Goal: Task Accomplishment & Management: Use online tool/utility

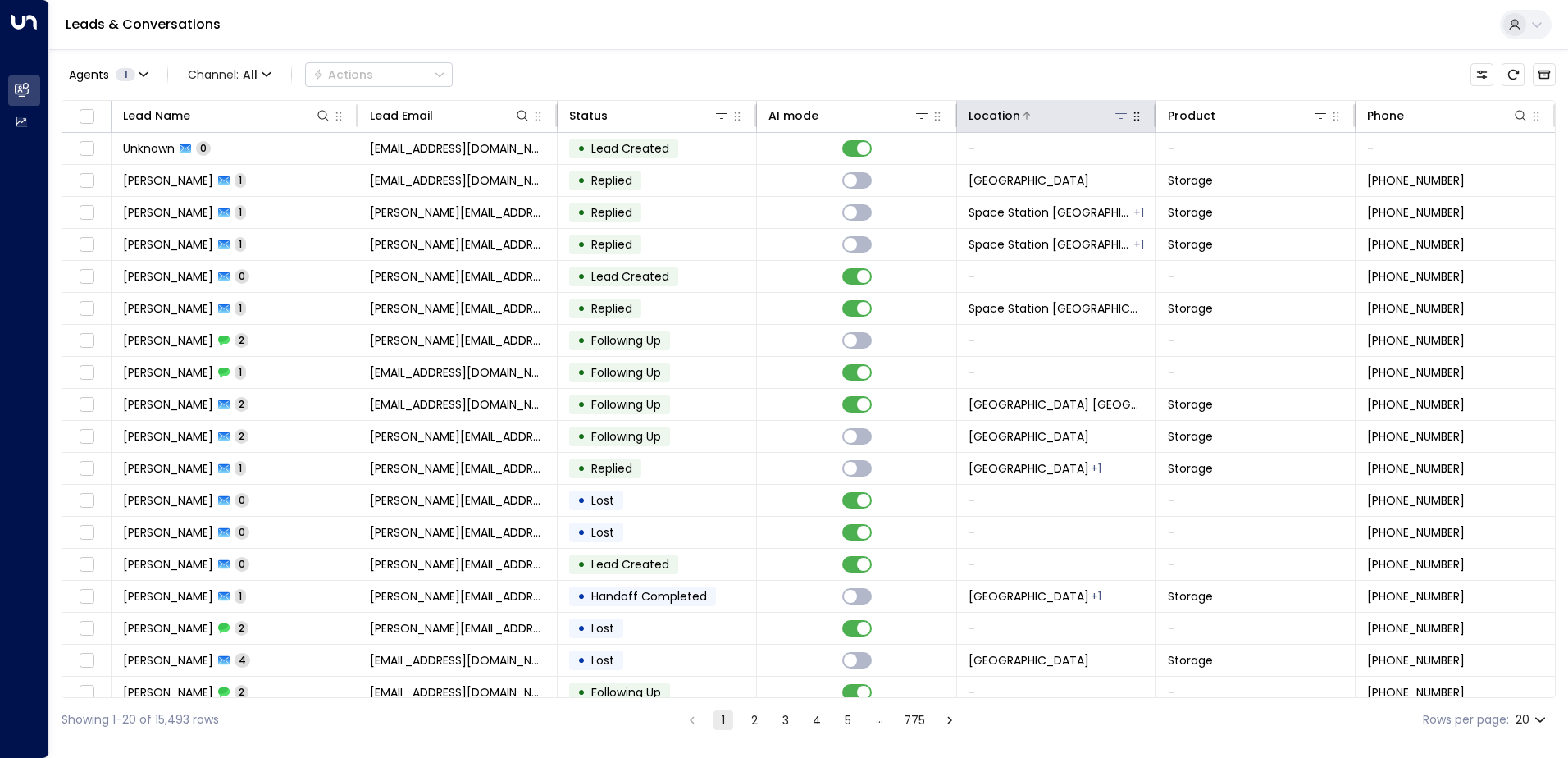
click at [778, 112] on icon at bounding box center [1120, 115] width 13 height 13
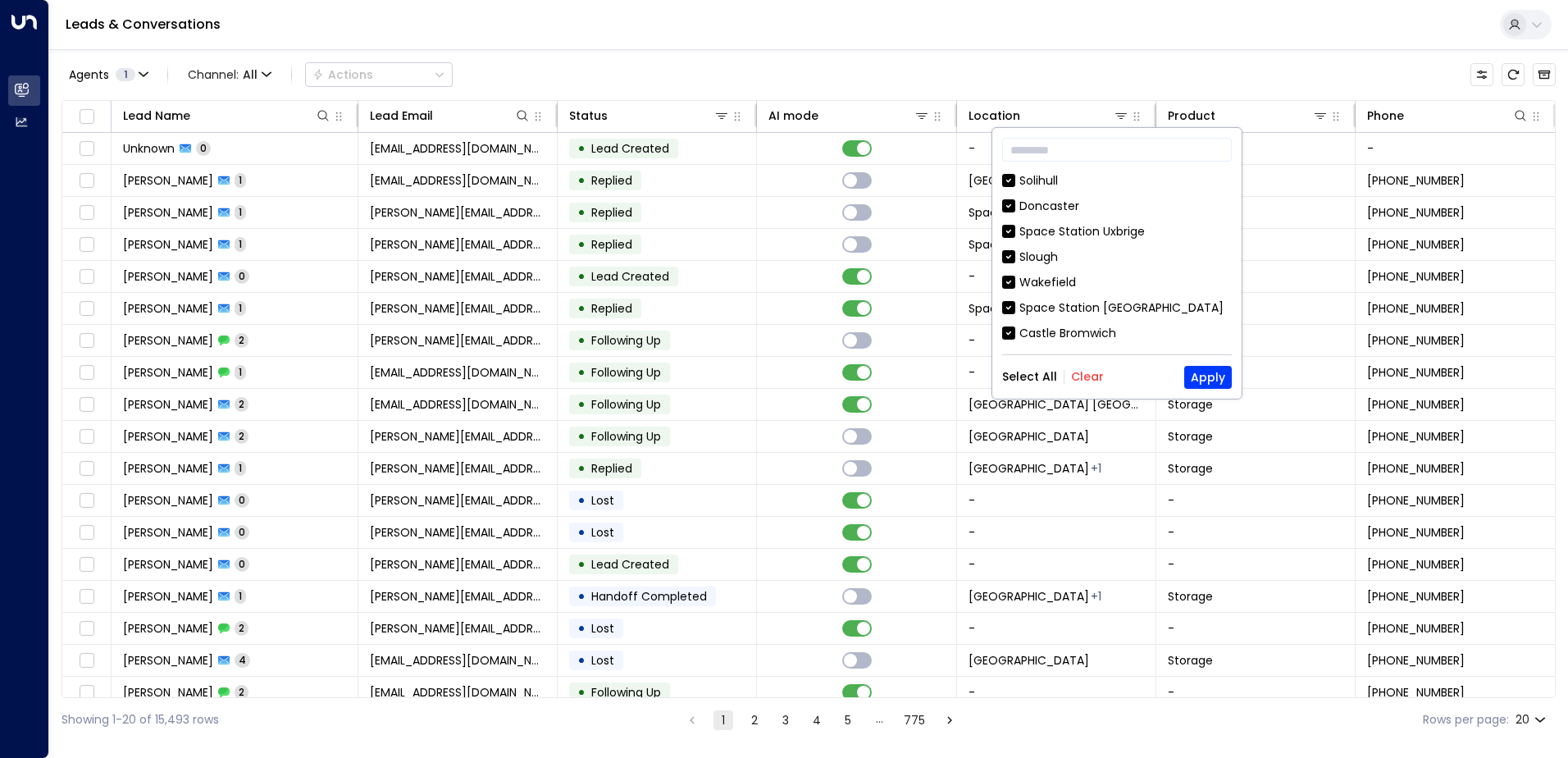
click at [778, 374] on button "Clear" at bounding box center [1087, 376] width 33 height 13
click at [778, 148] on input "text" at bounding box center [1117, 150] width 230 height 31
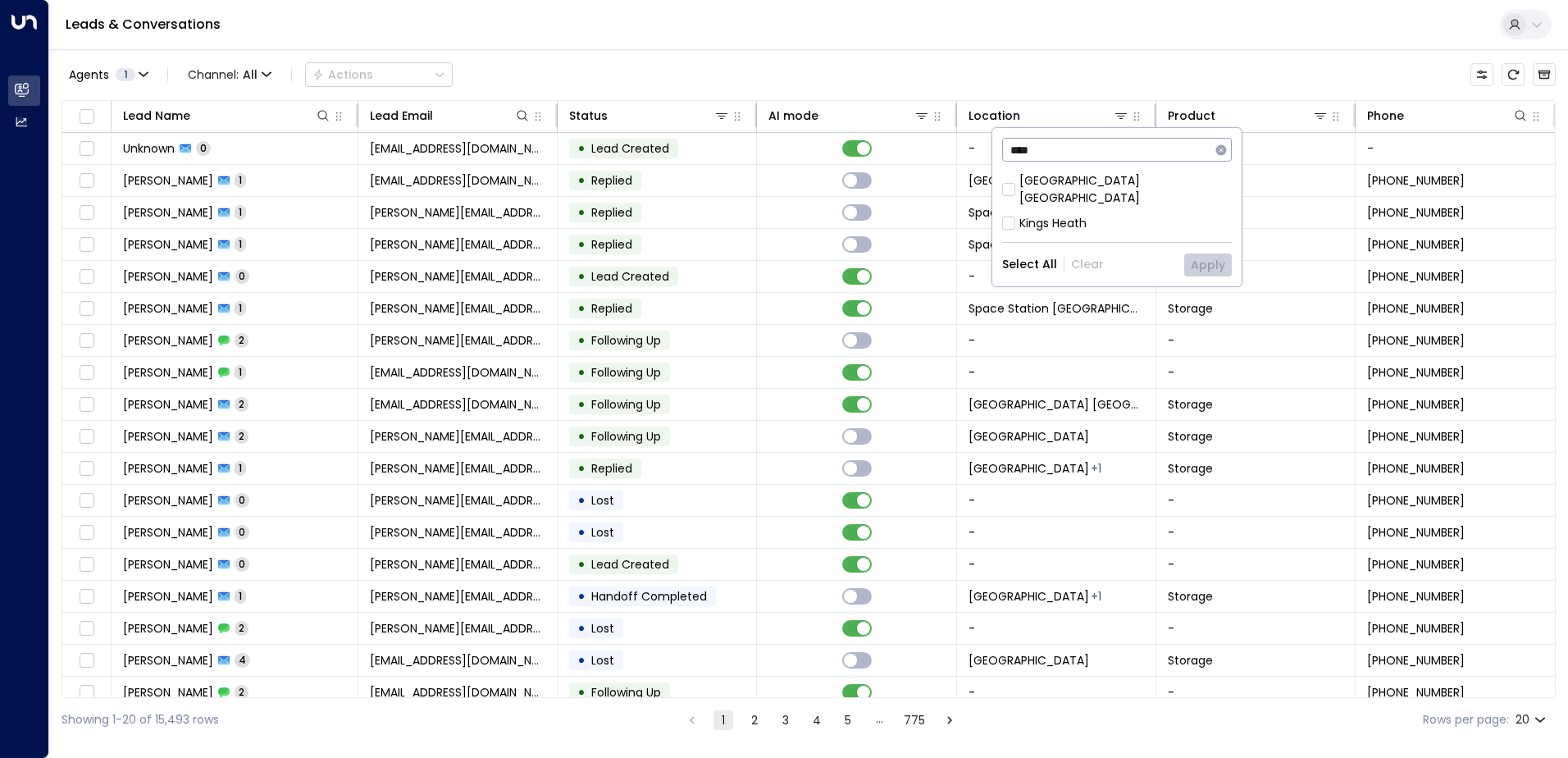
type input "****"
click at [778, 185] on div "[GEOGRAPHIC_DATA] [GEOGRAPHIC_DATA]" at bounding box center [1124, 189] width 212 height 34
click at [778, 254] on button "Apply" at bounding box center [1208, 265] width 48 height 23
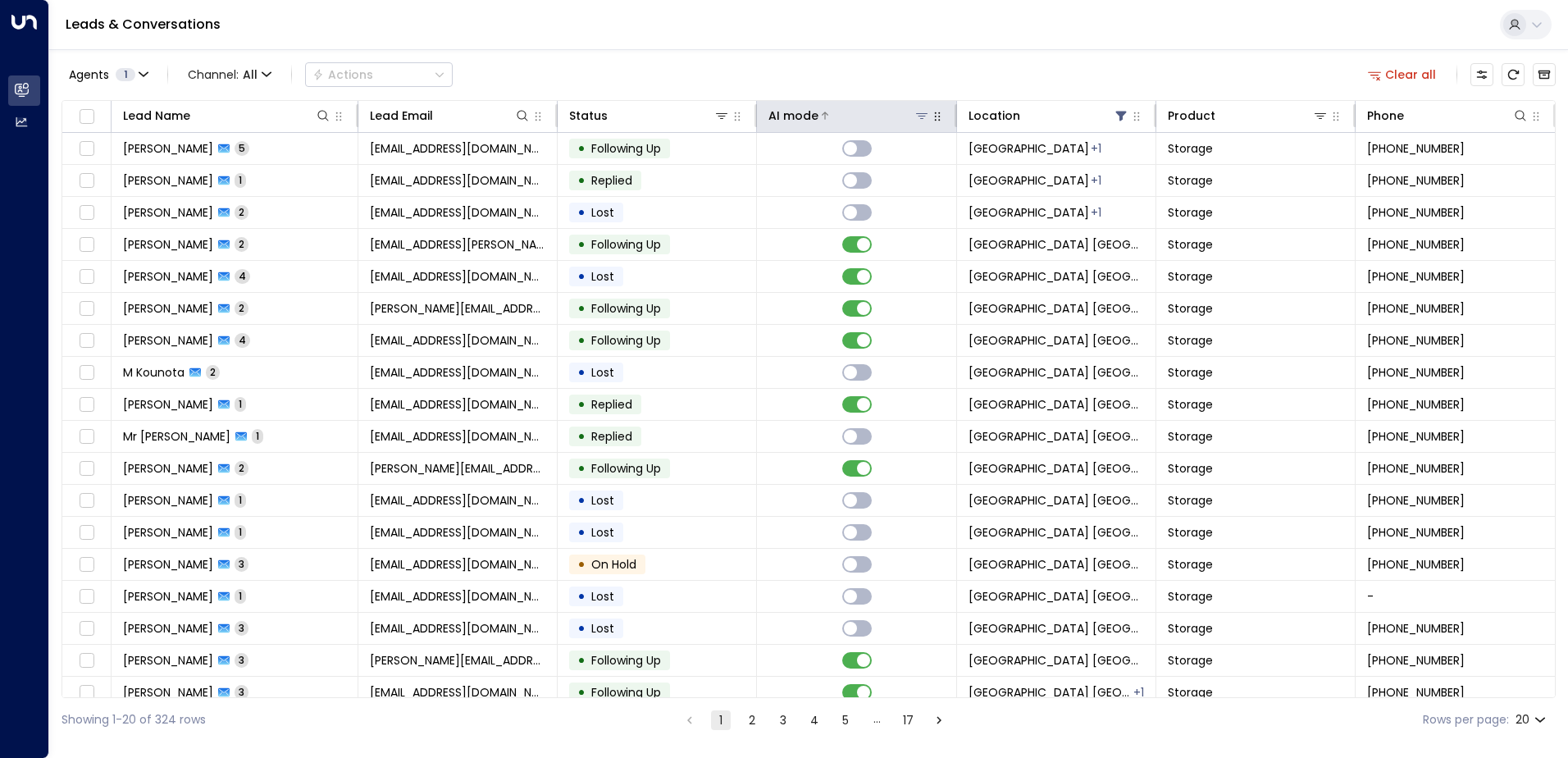
click at [778, 118] on div "AI mode" at bounding box center [793, 115] width 50 height 20
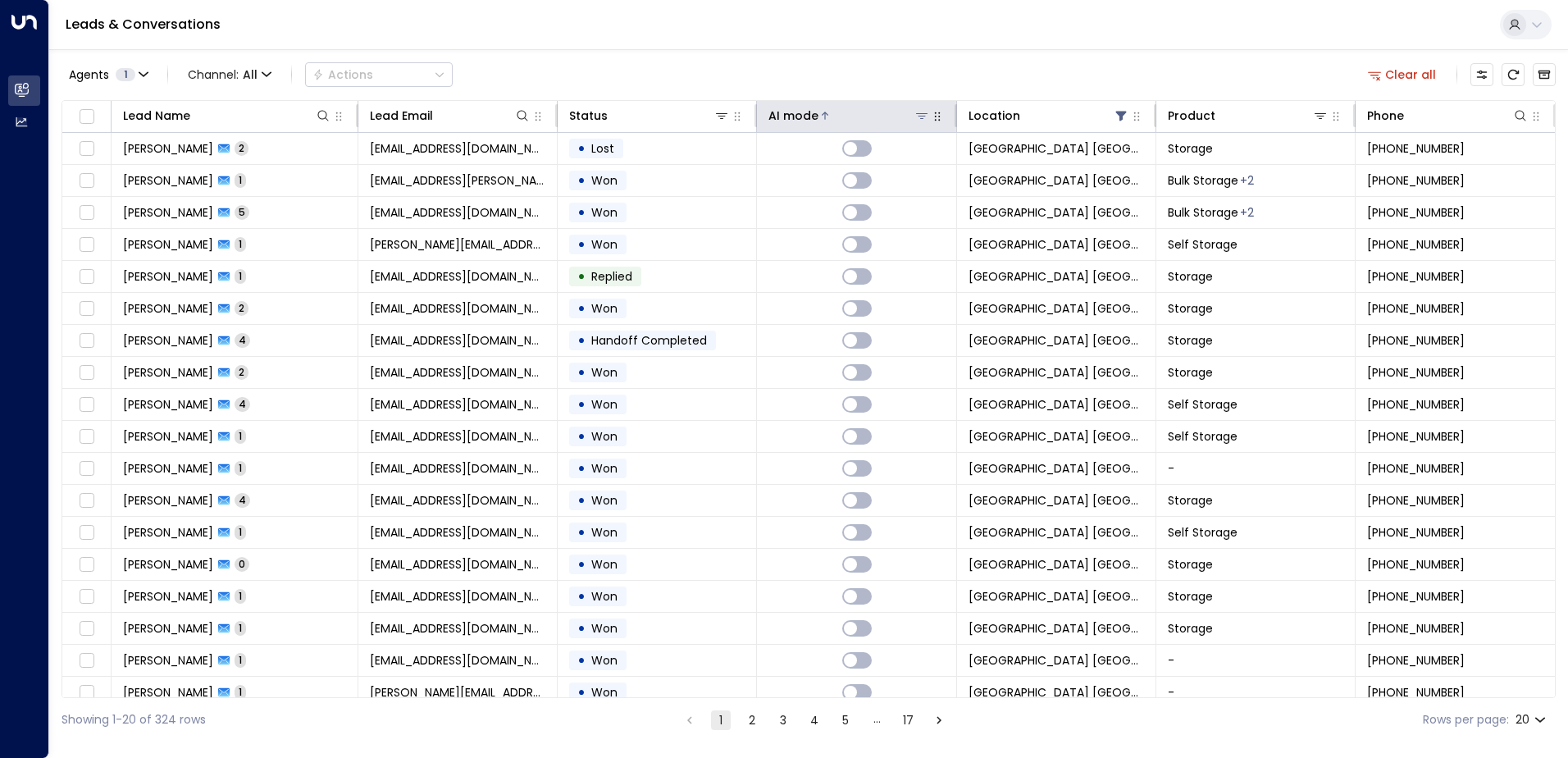
click at [778, 118] on div "AI mode" at bounding box center [793, 115] width 50 height 20
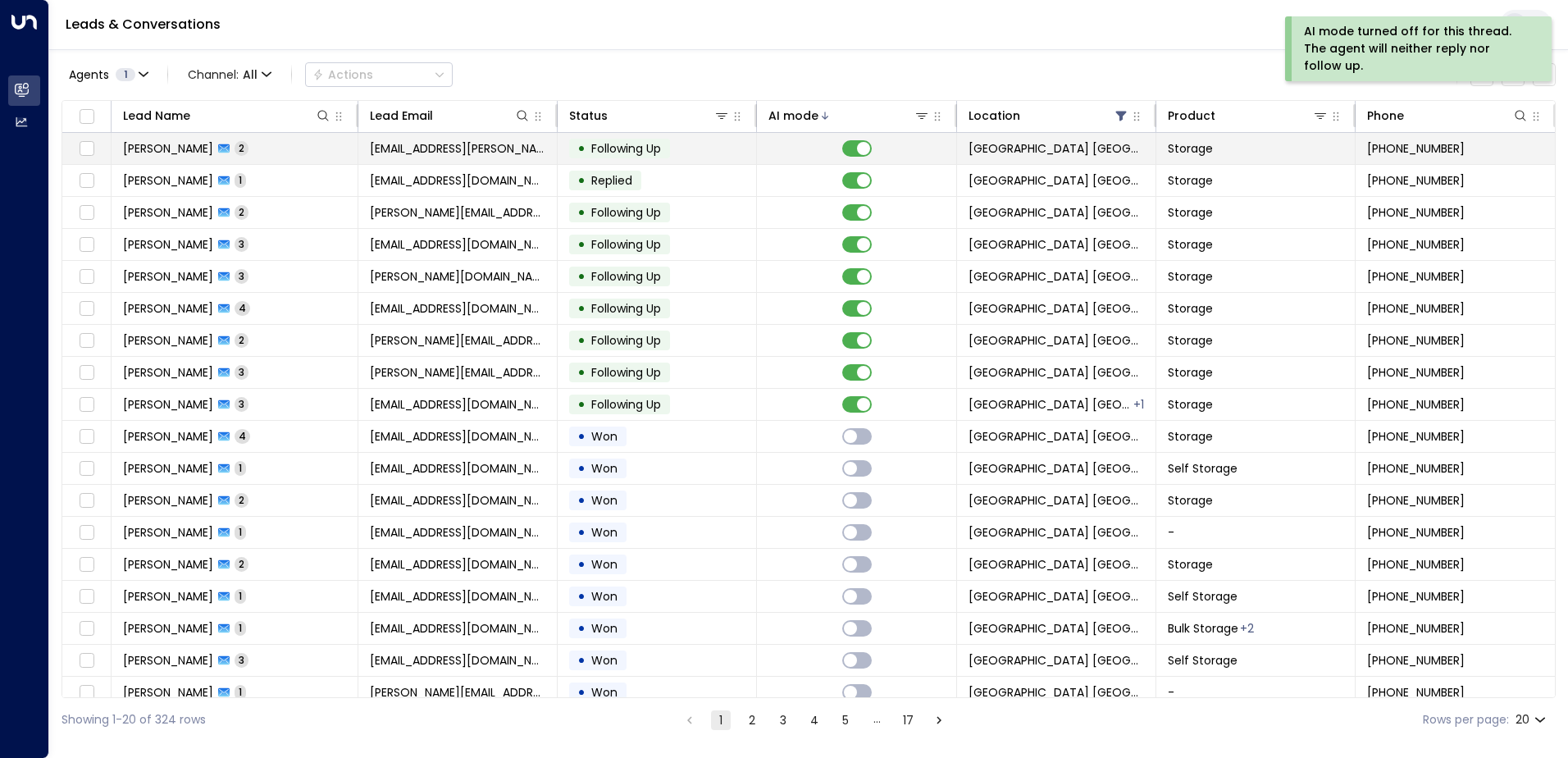
click at [490, 155] on span "madiha.samsuddin@gmail.com" at bounding box center [457, 148] width 175 height 16
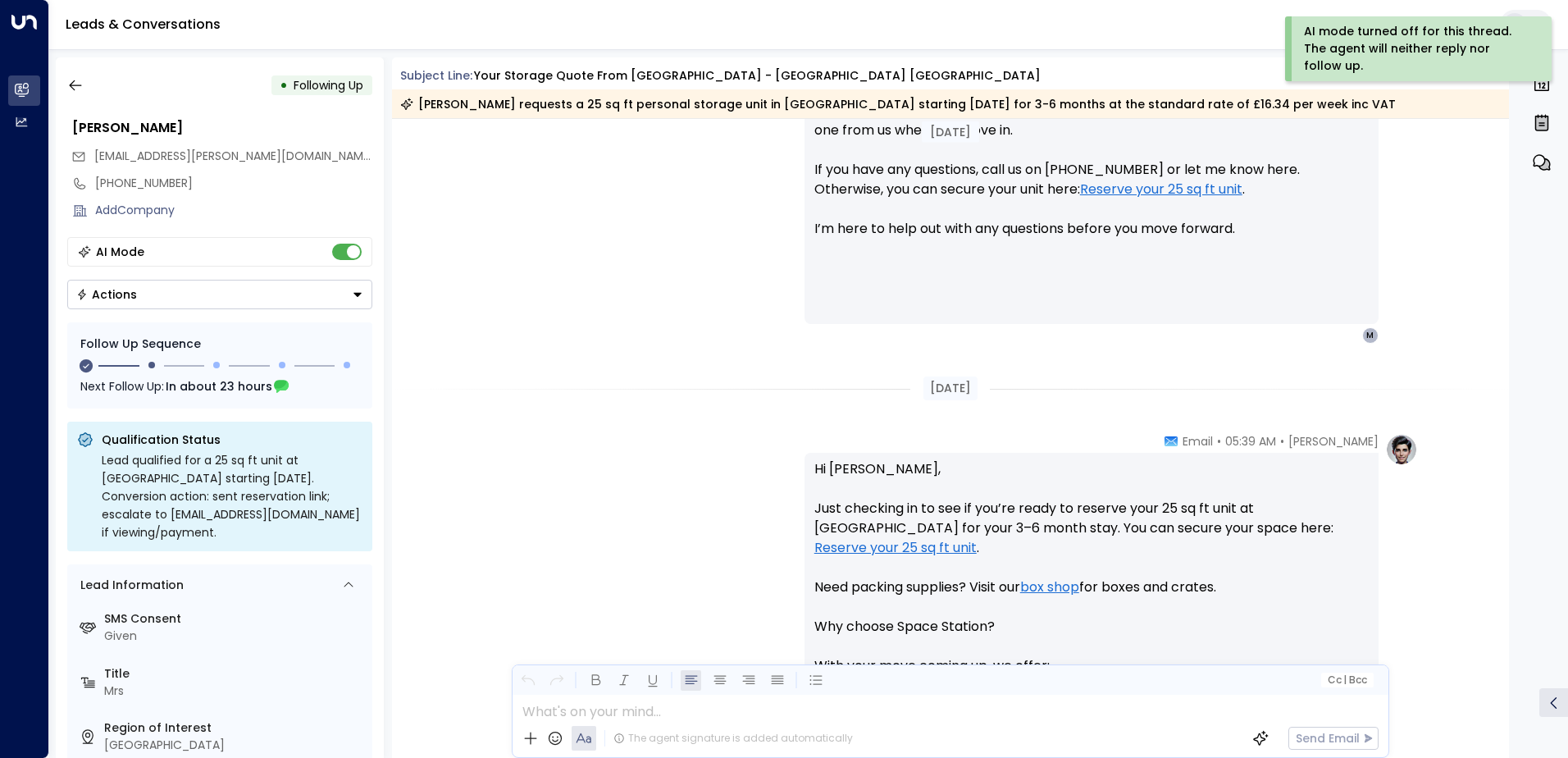
scroll to position [819, 0]
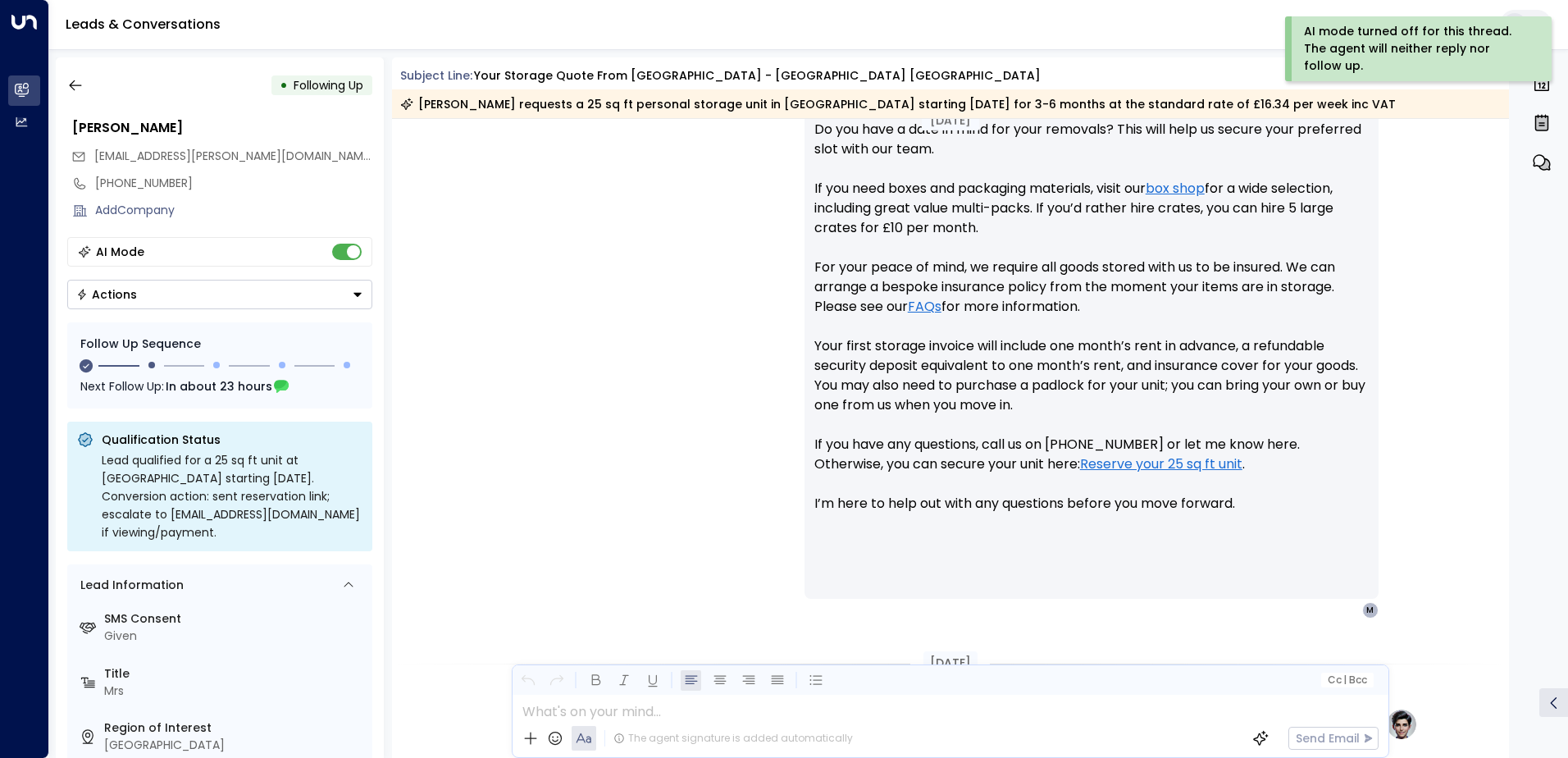
click at [68, 100] on div "• Following Up Madiha Samsuddin madiha.samsuddin@gmail.com +447557478481 Add Co…" at bounding box center [219, 407] width 328 height 701
click at [80, 86] on icon "button" at bounding box center [75, 85] width 16 height 16
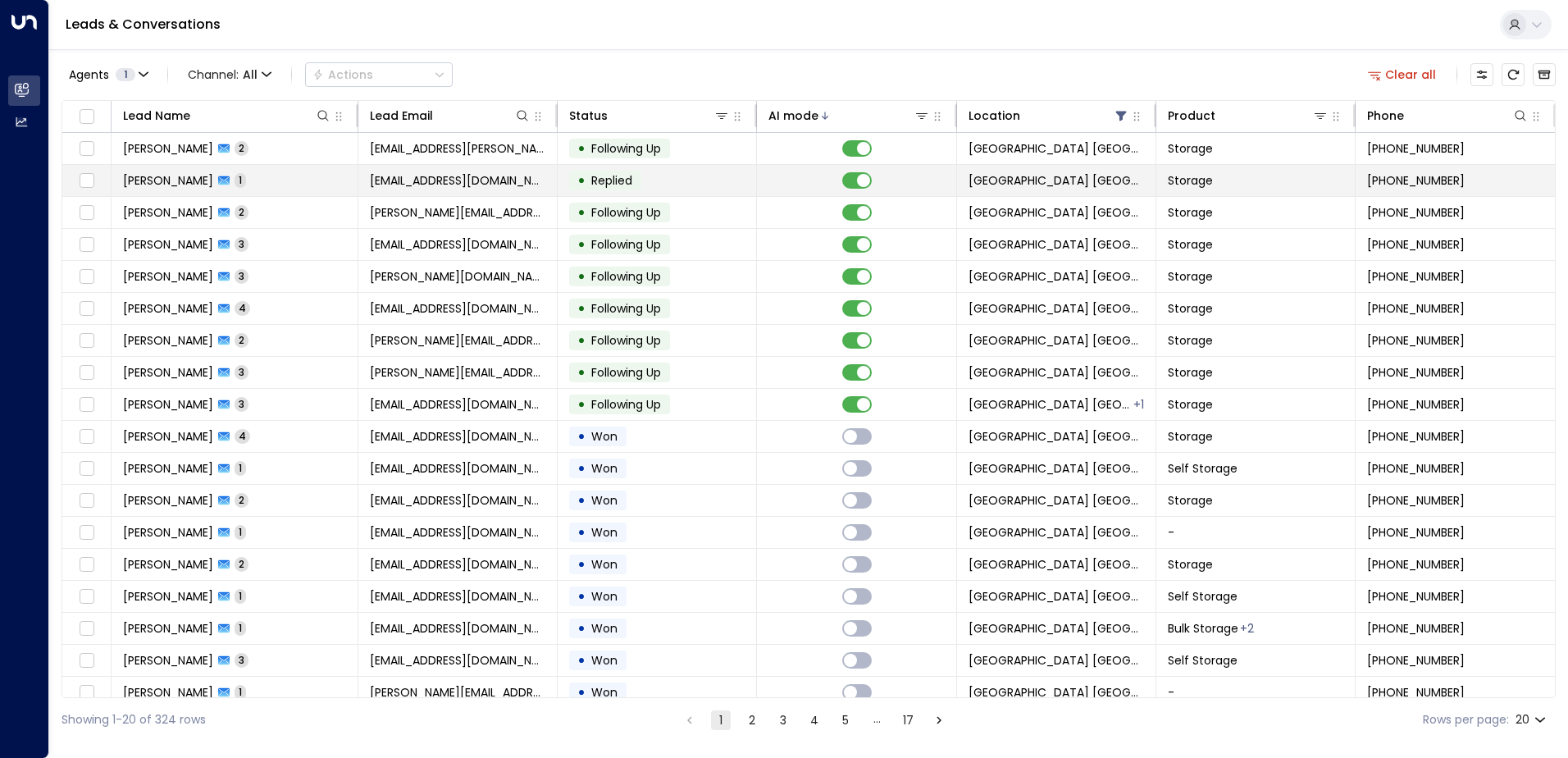
click at [432, 185] on span "rjonespiano@gmail.com" at bounding box center [457, 180] width 175 height 16
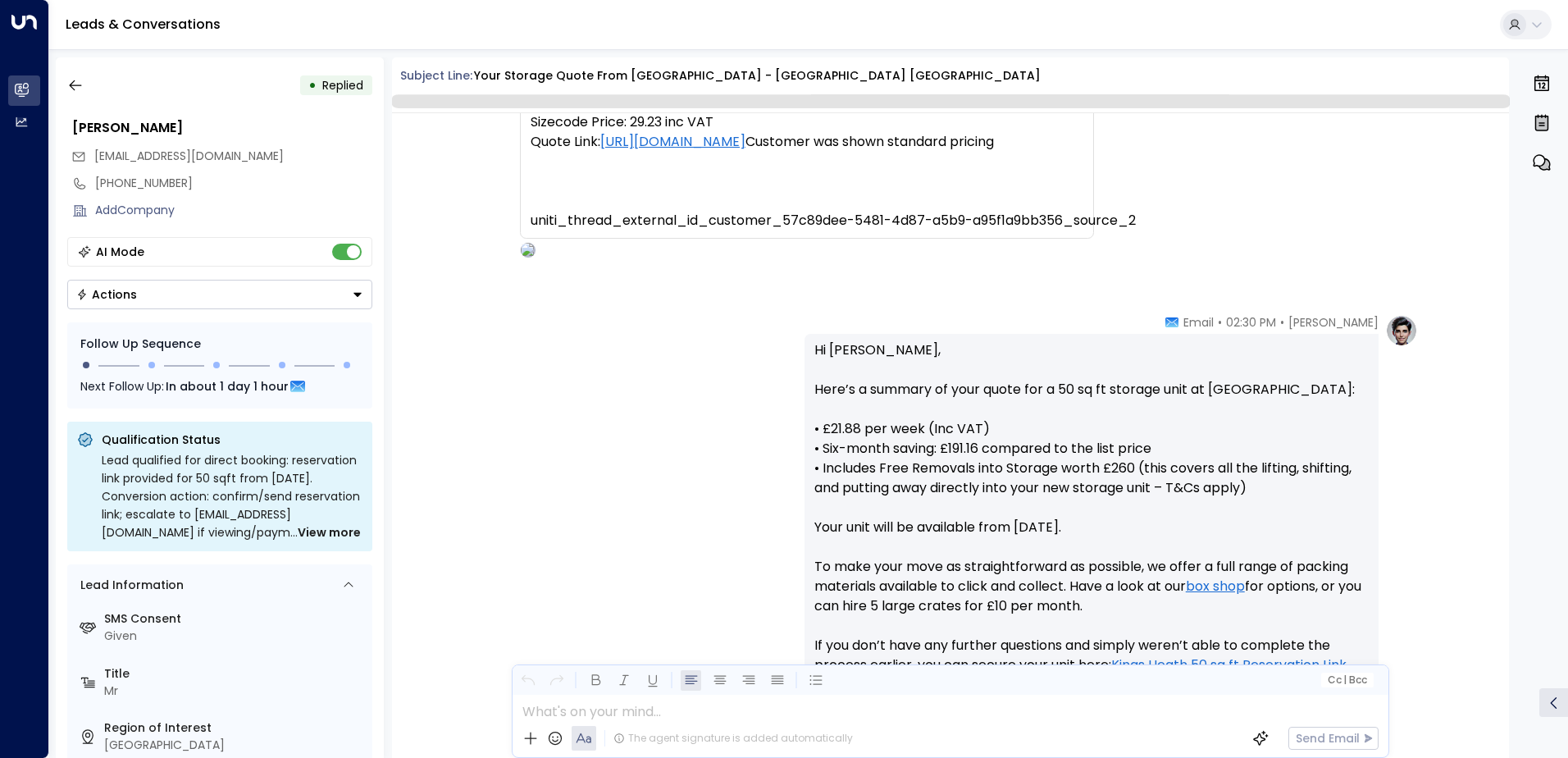
scroll to position [126, 0]
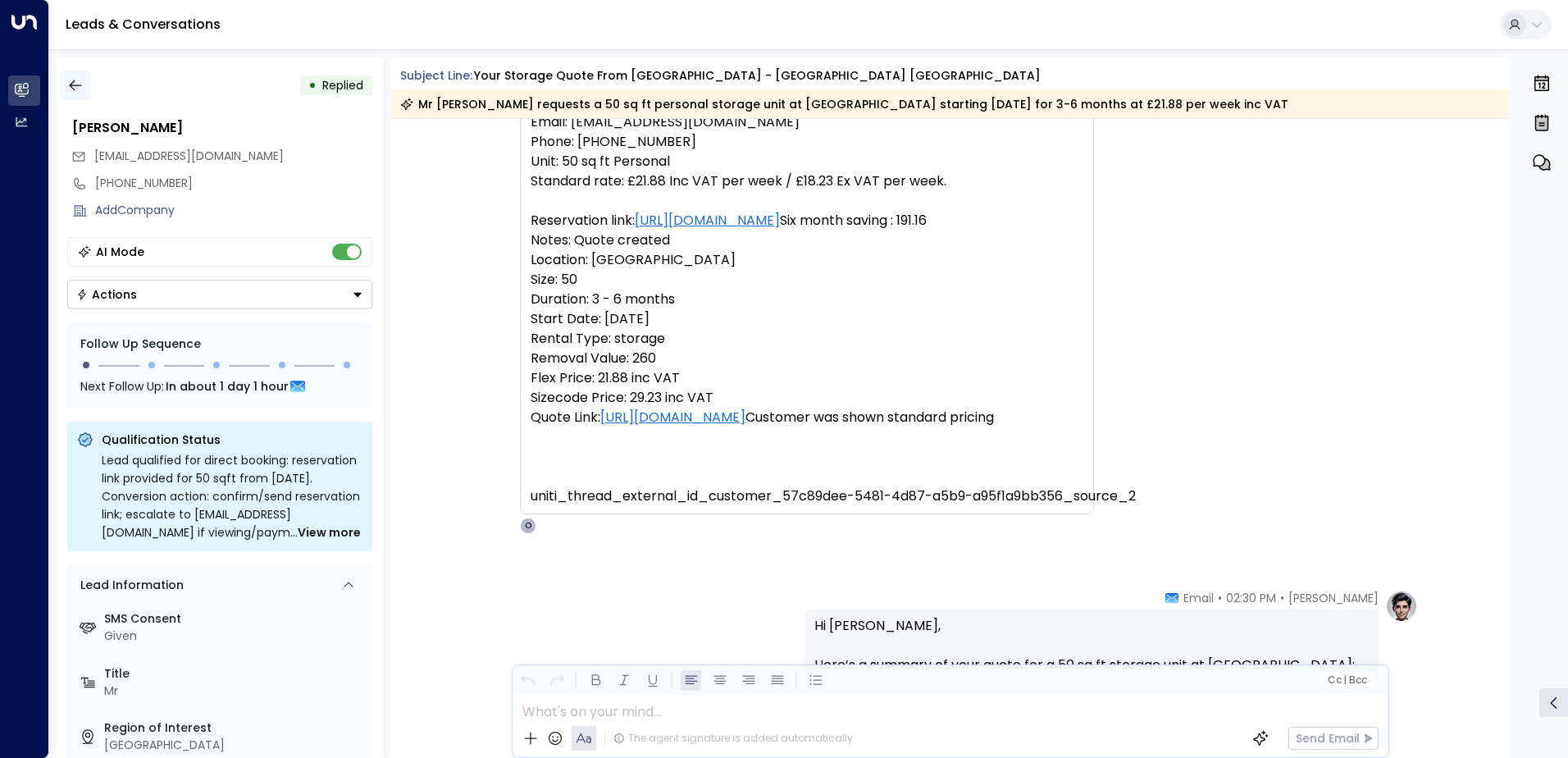
click at [76, 89] on icon "button" at bounding box center [75, 85] width 16 height 16
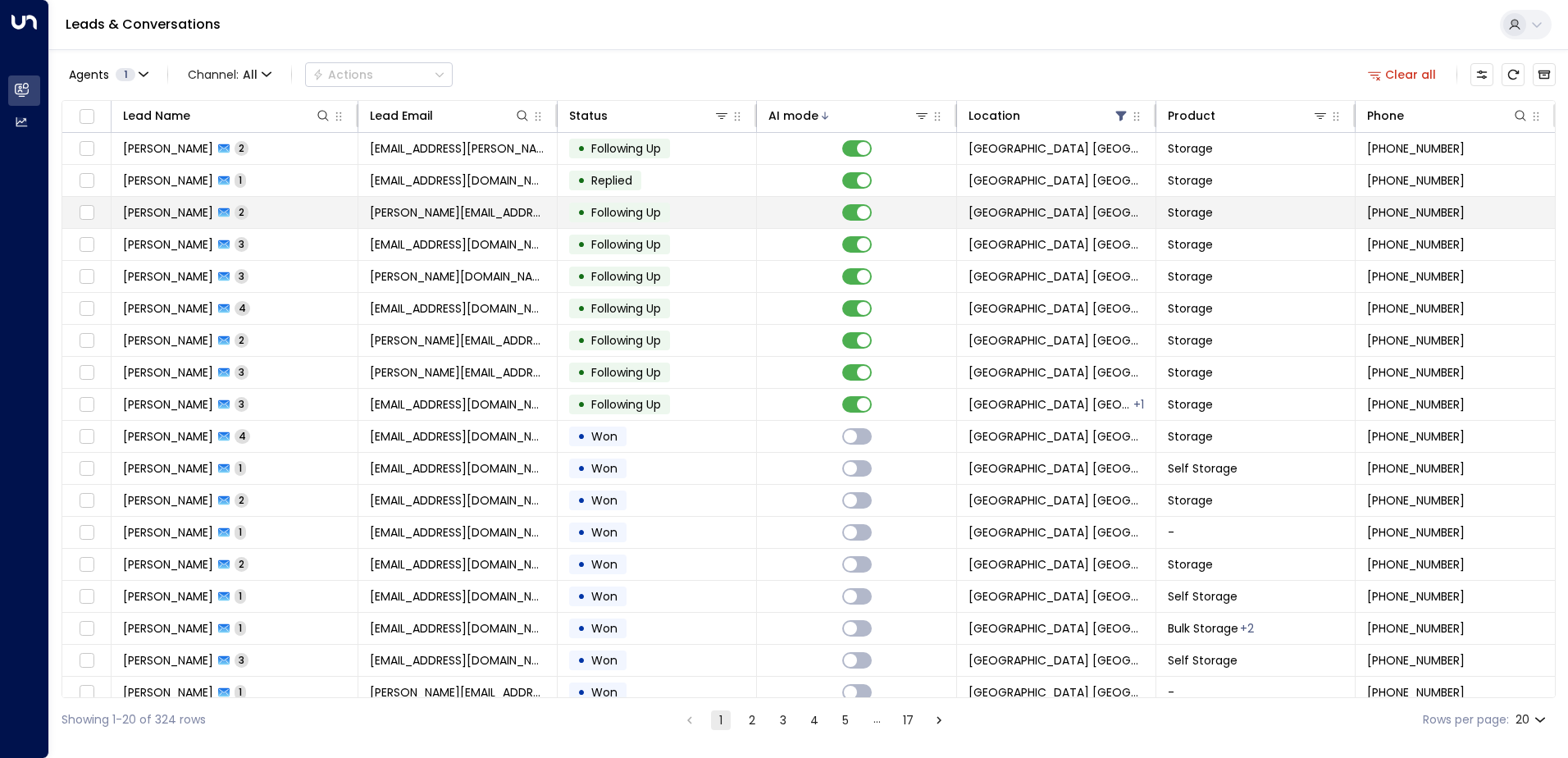
click at [479, 202] on td "haseeb.ansari0097@gmail.com" at bounding box center [458, 212] width 199 height 32
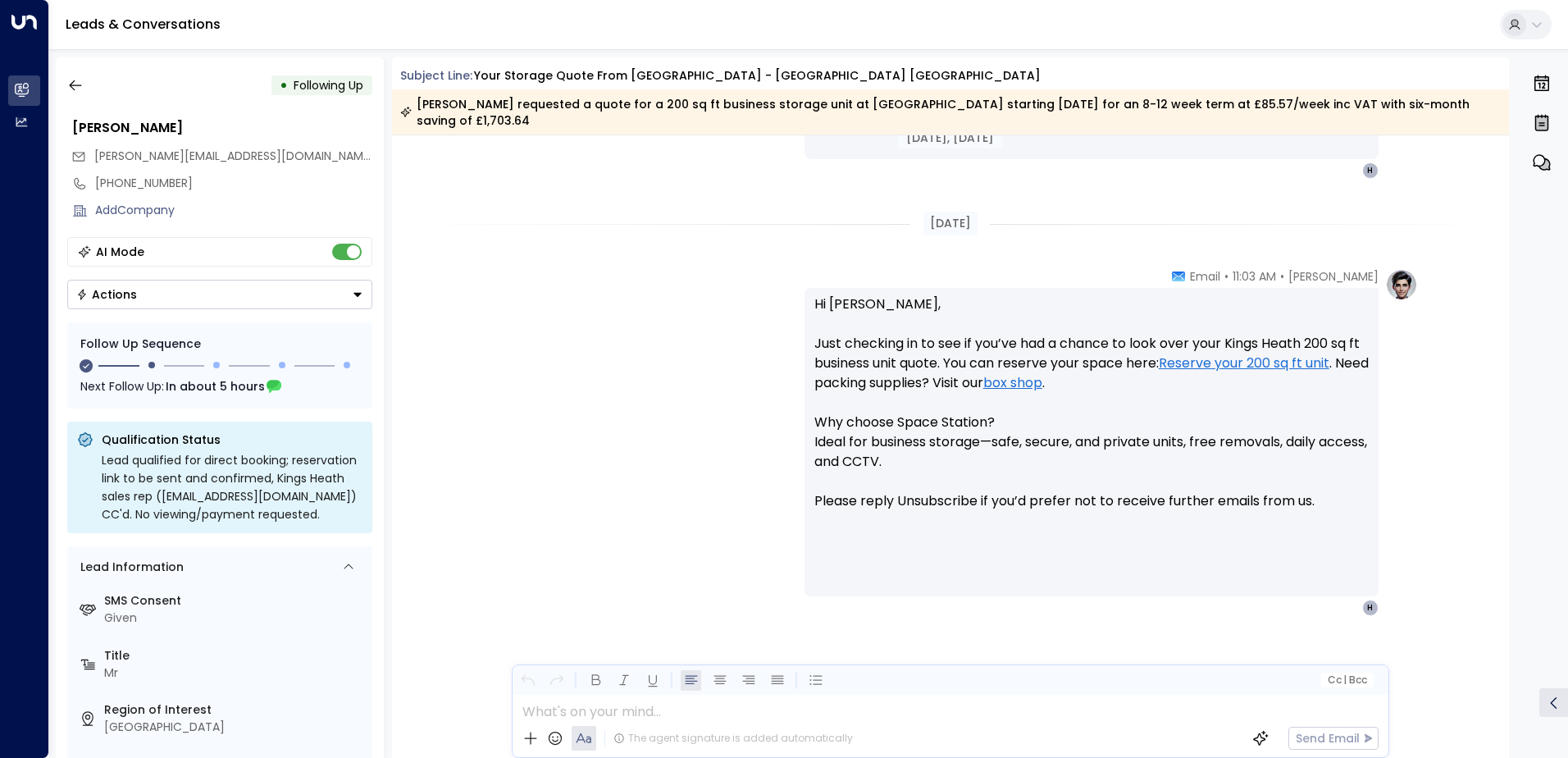
scroll to position [623, 0]
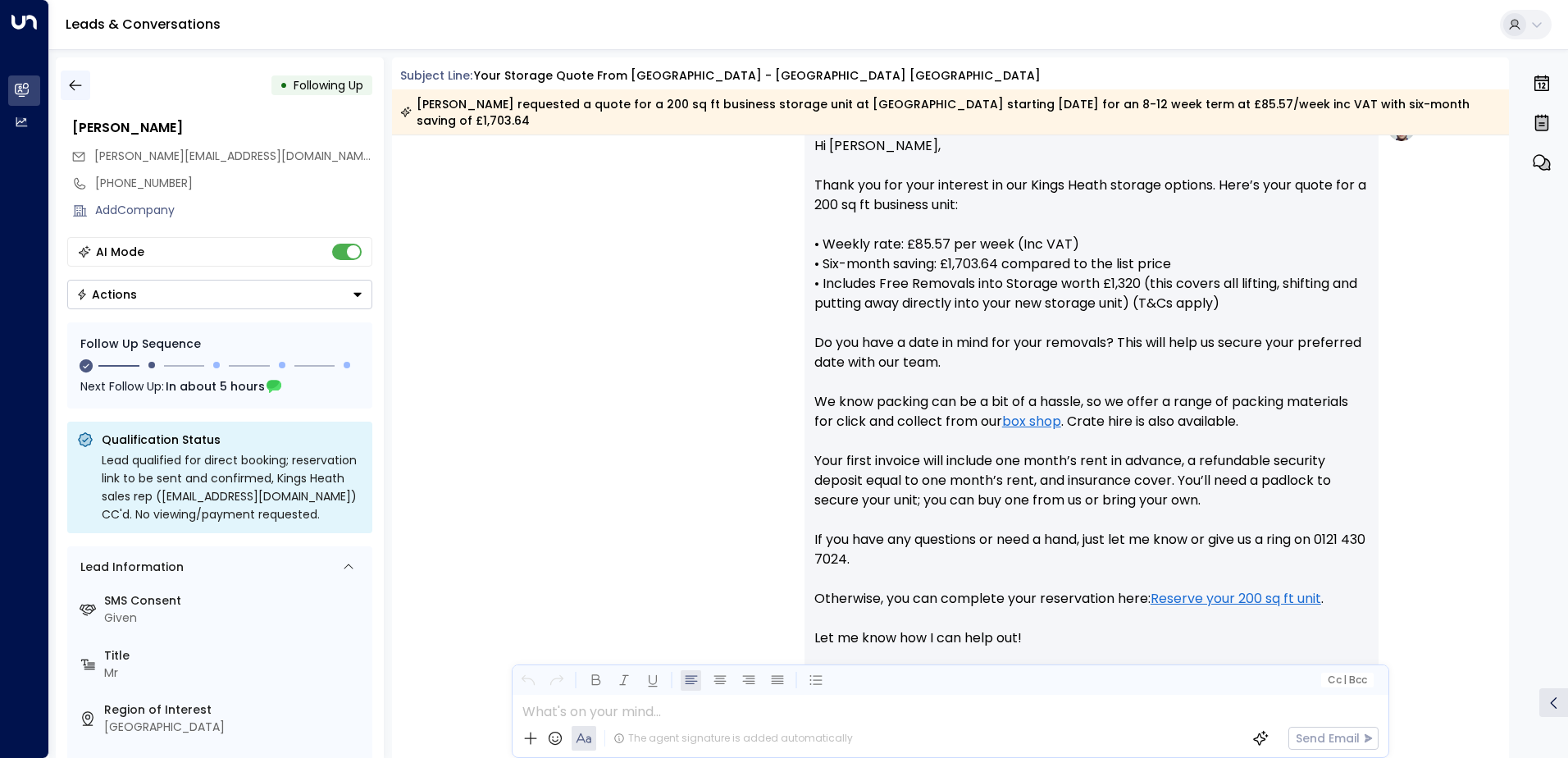
click at [78, 89] on icon "button" at bounding box center [75, 85] width 16 height 16
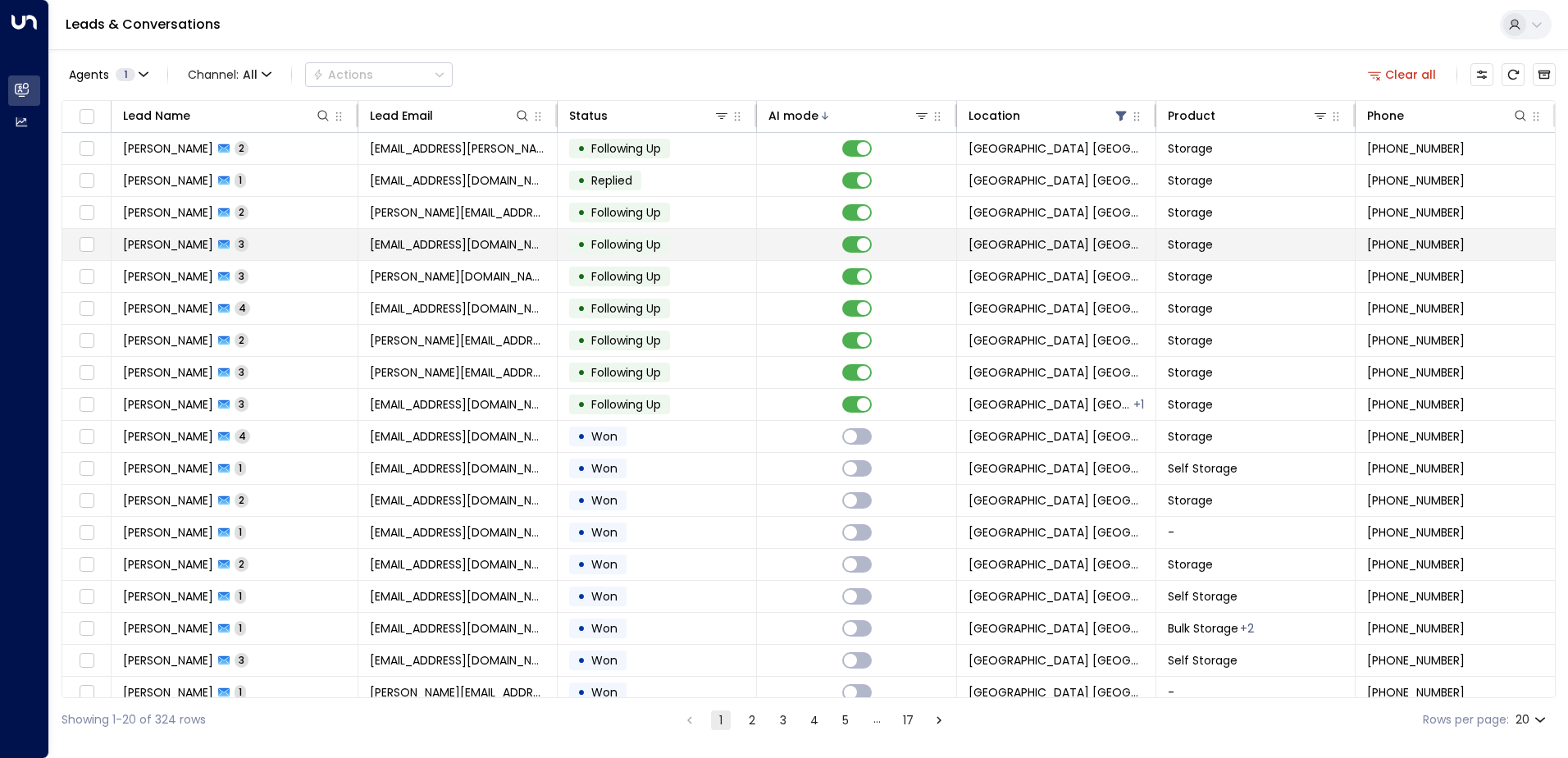
click at [262, 234] on td "Kelvin Hall 3" at bounding box center [235, 244] width 247 height 32
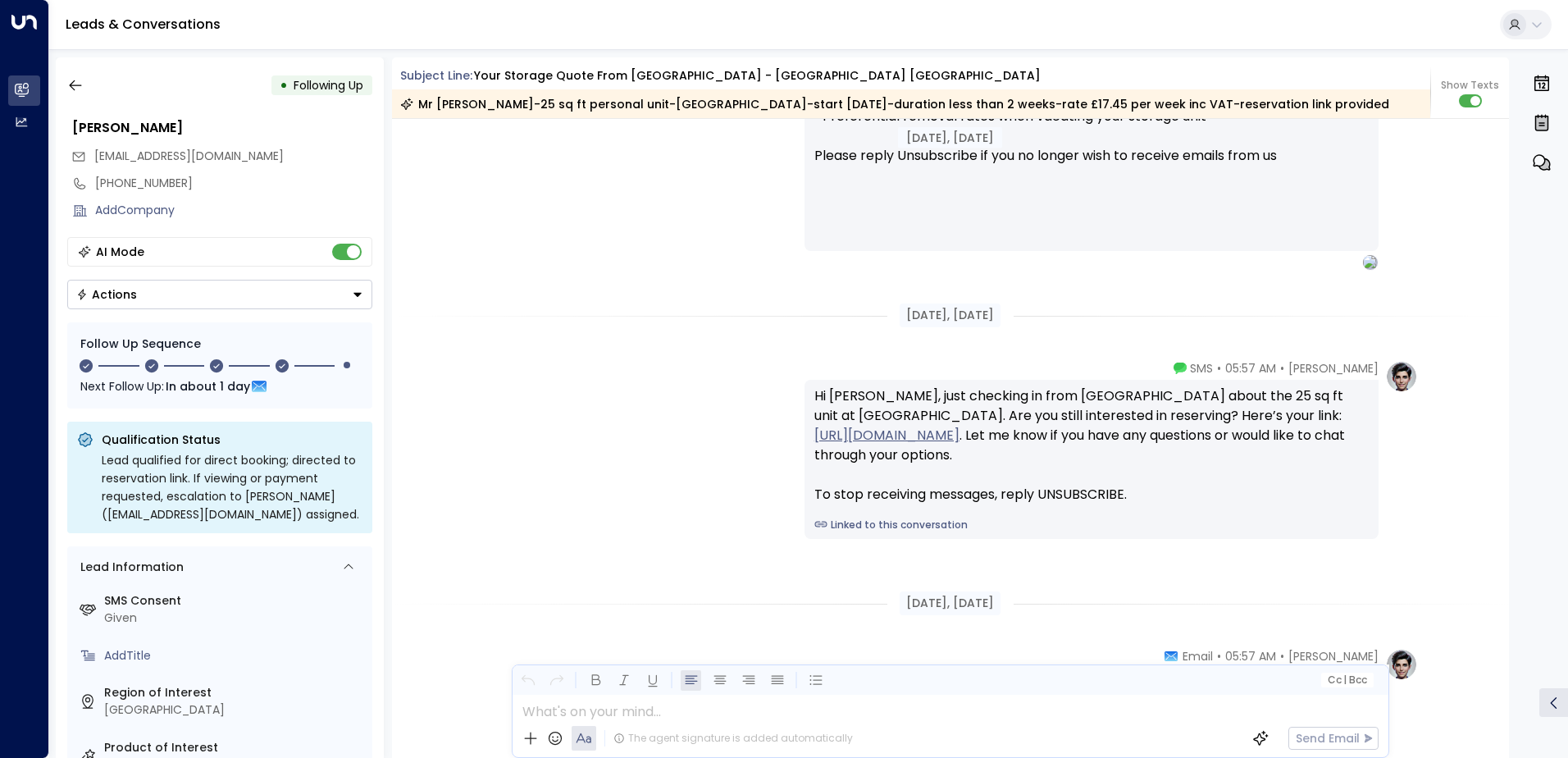
scroll to position [1495, 0]
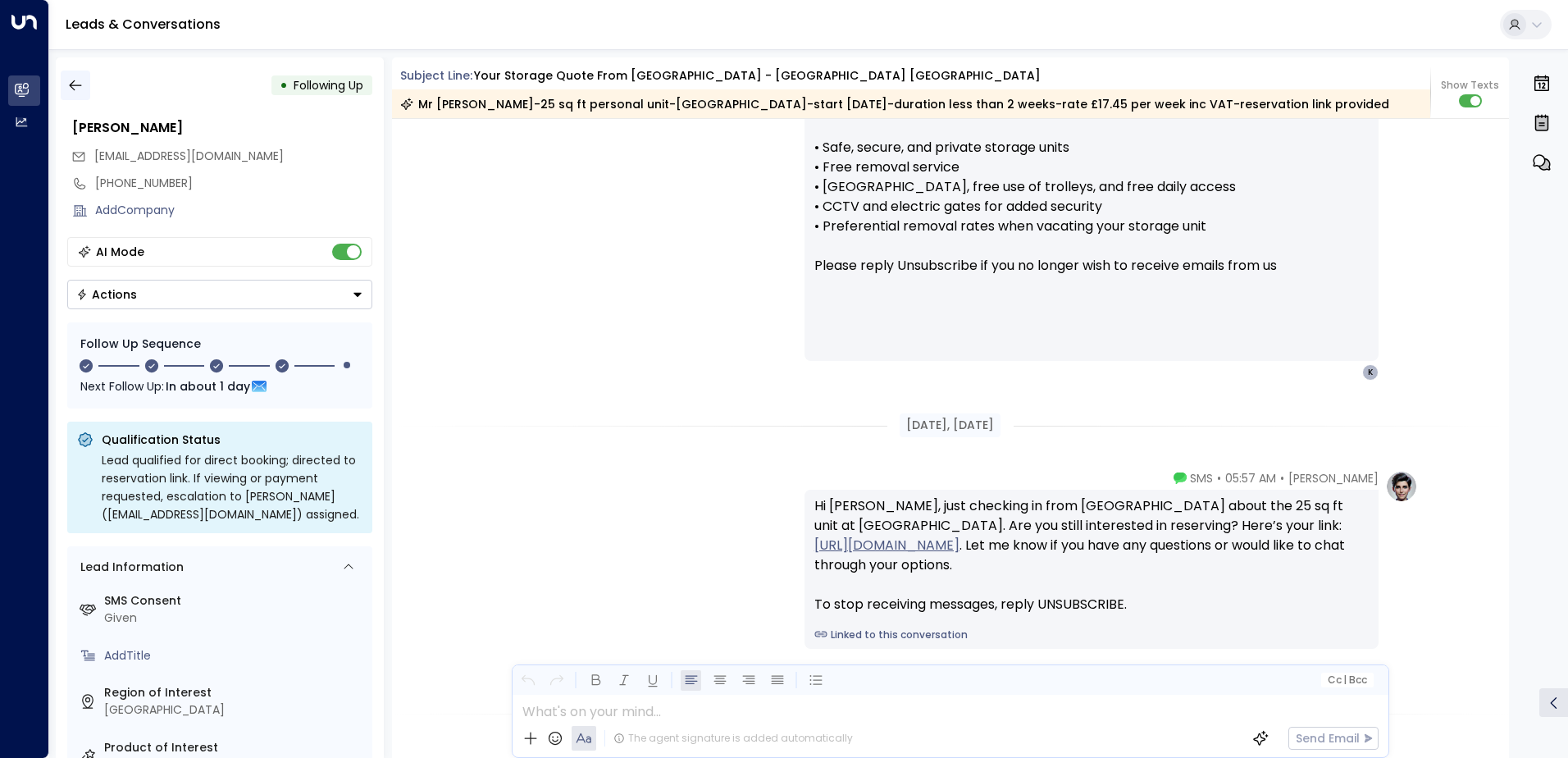
click at [79, 77] on button "button" at bounding box center [75, 85] width 30 height 30
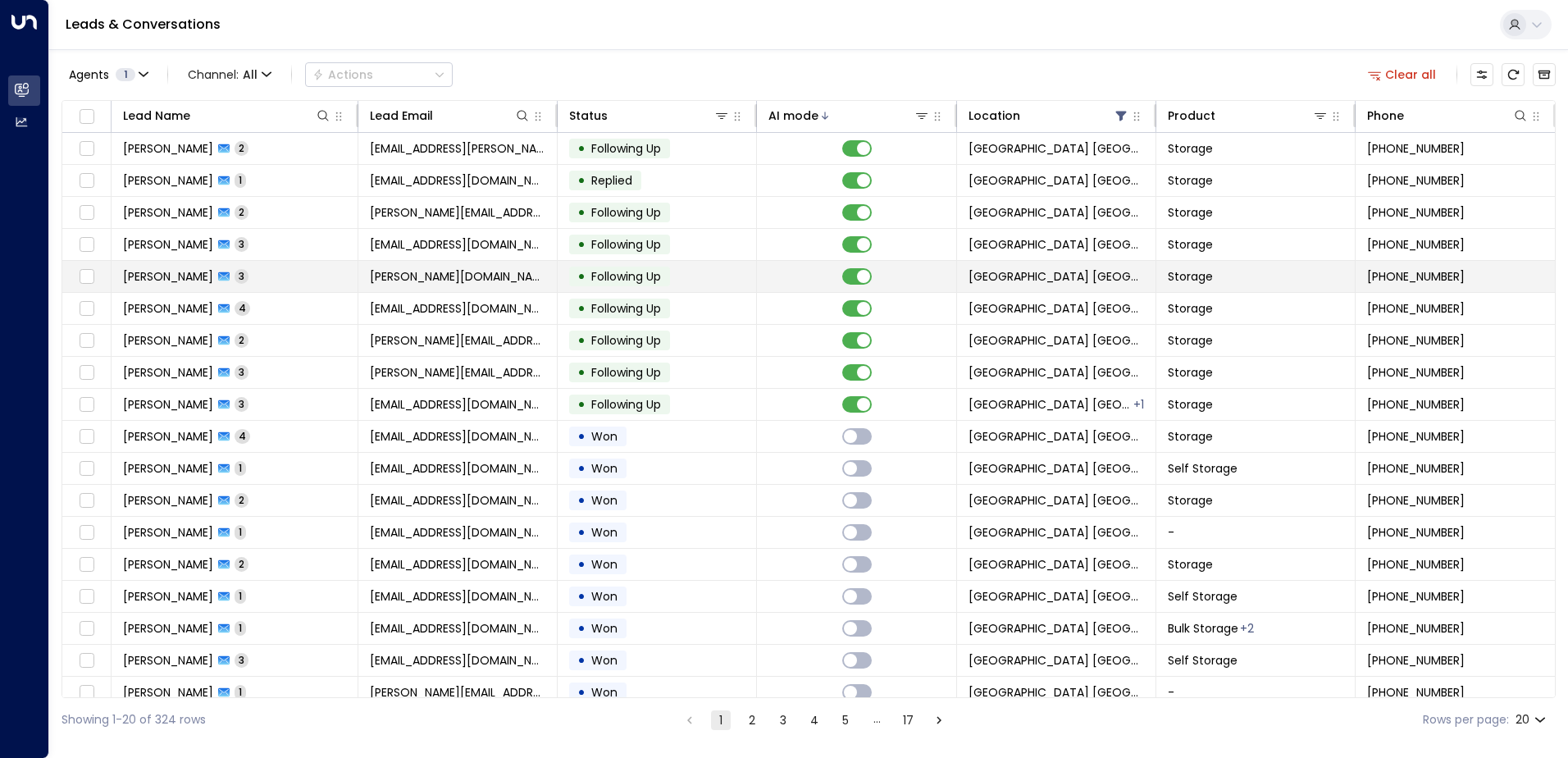
click at [259, 264] on td "Alex Hill 3" at bounding box center [235, 276] width 247 height 32
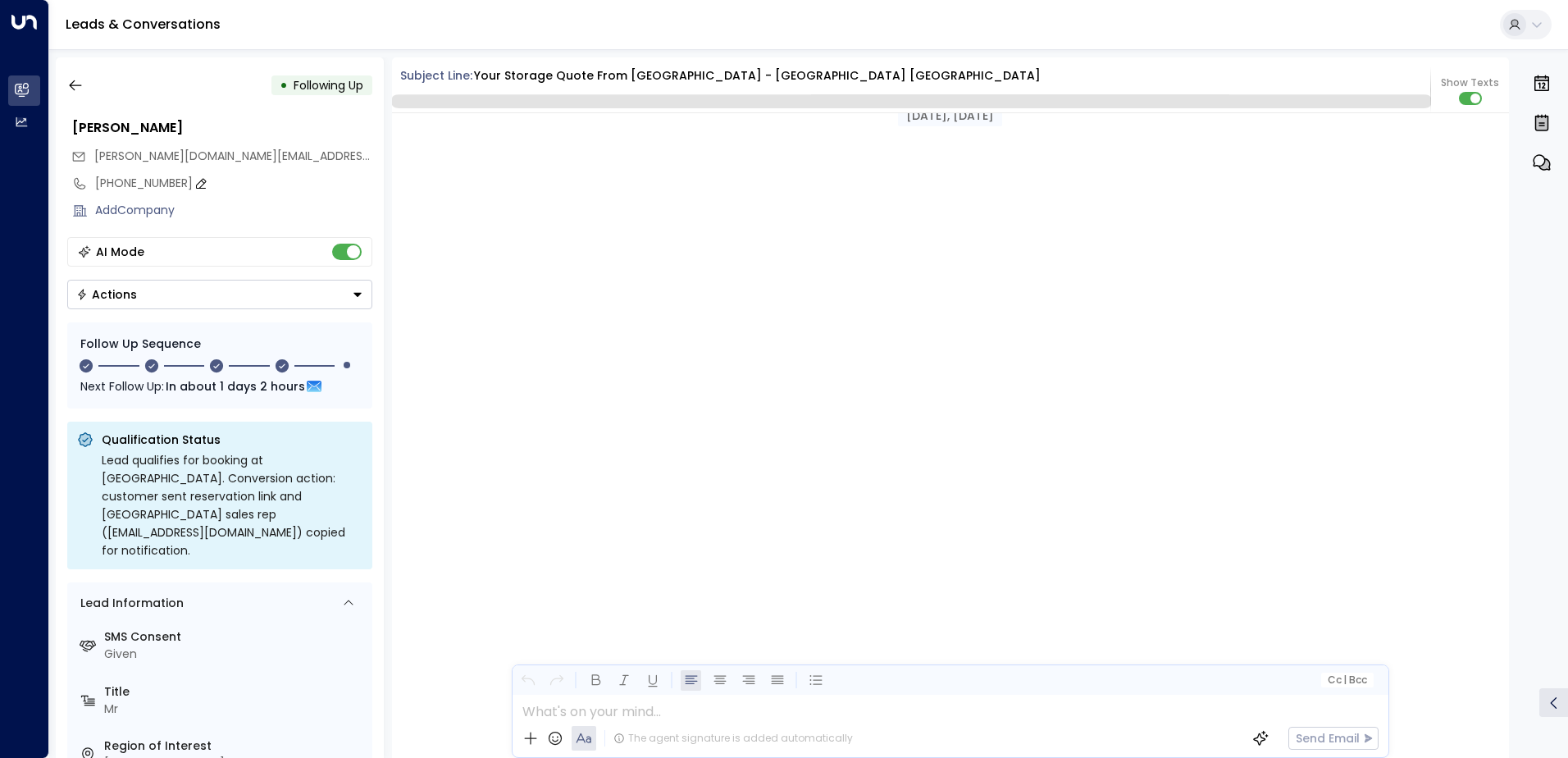
scroll to position [1675, 0]
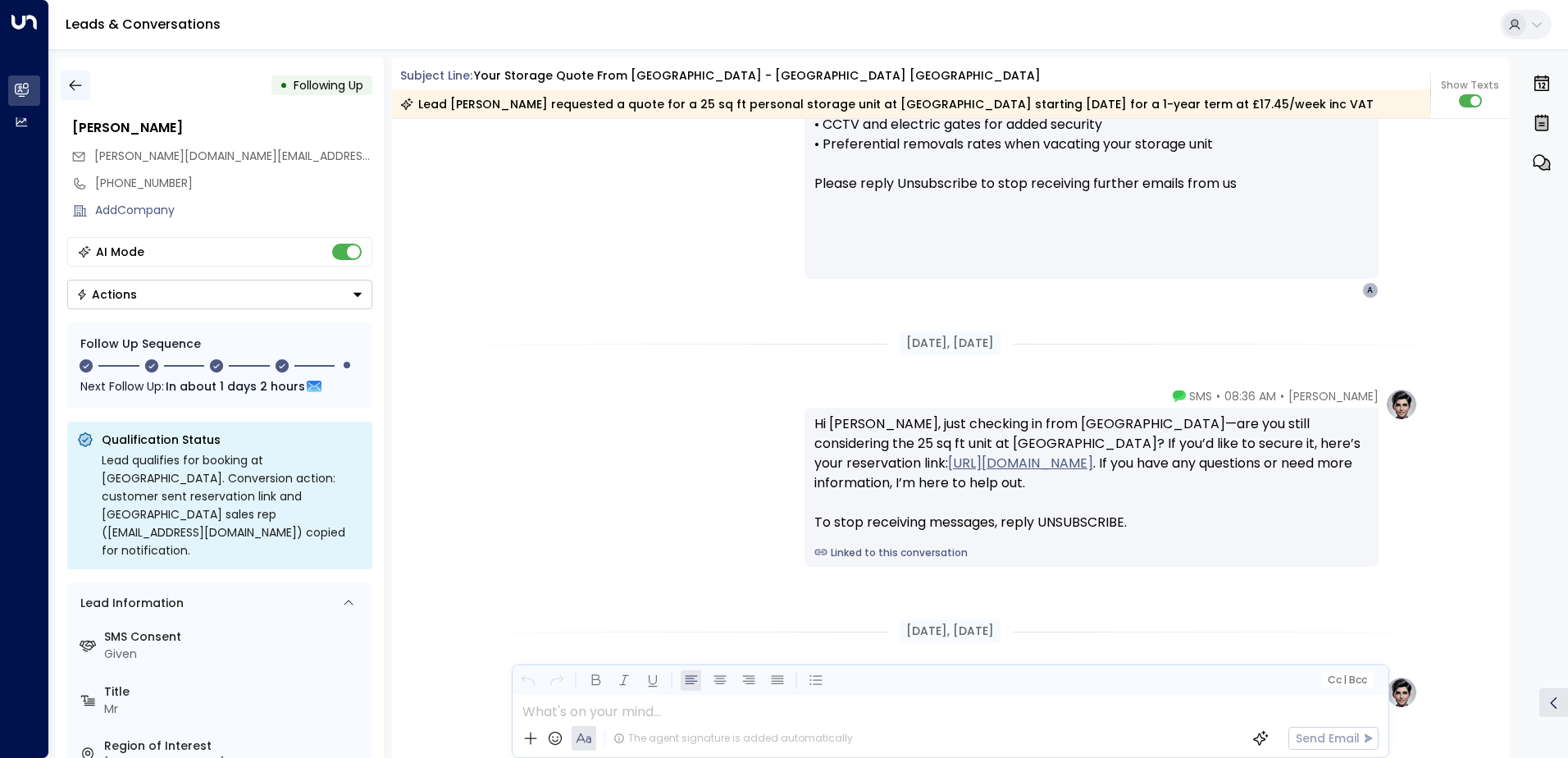
click at [74, 95] on button "button" at bounding box center [75, 85] width 30 height 30
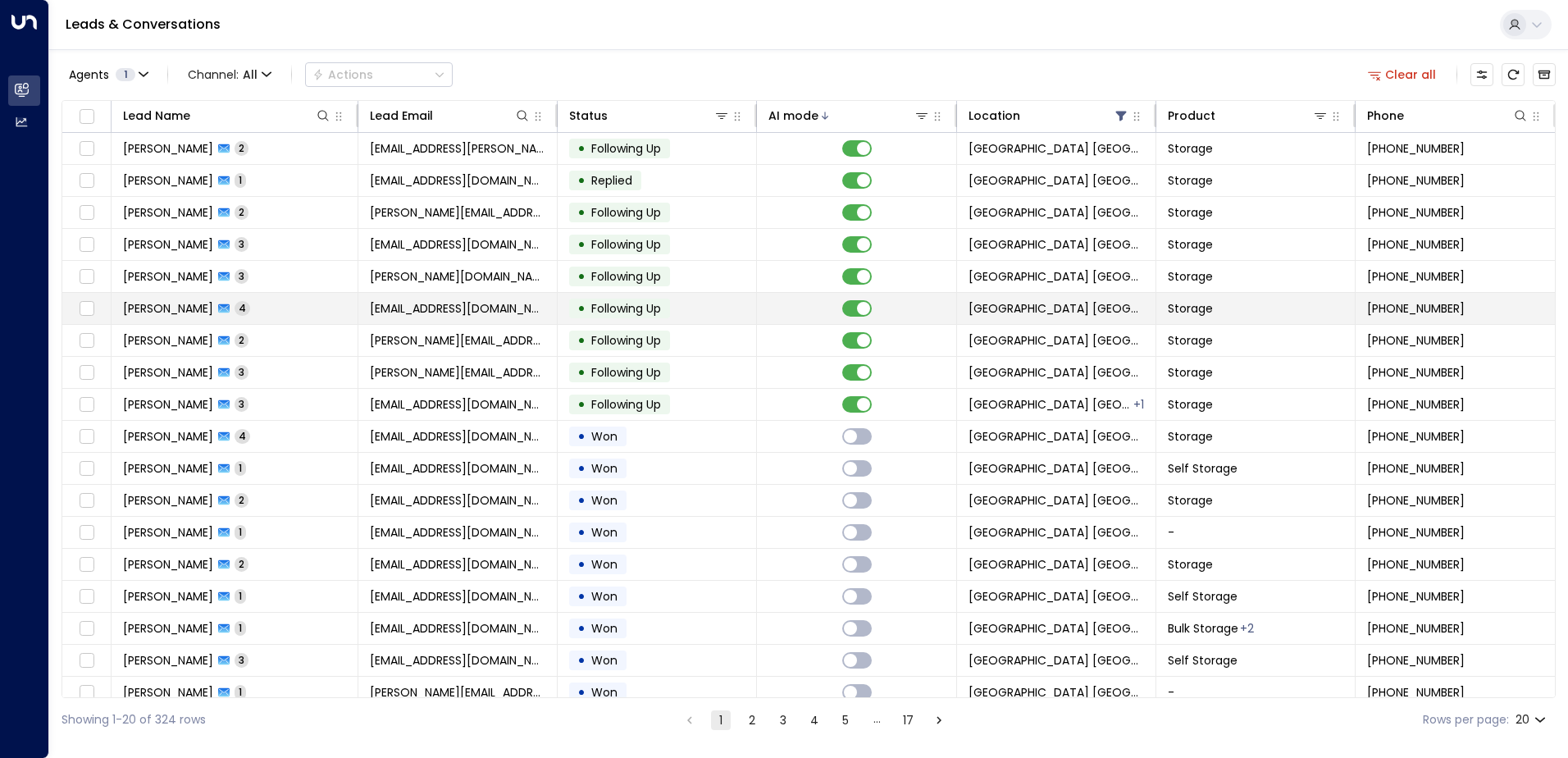
click at [481, 313] on td "sallykj@talktalk.net" at bounding box center [458, 308] width 199 height 32
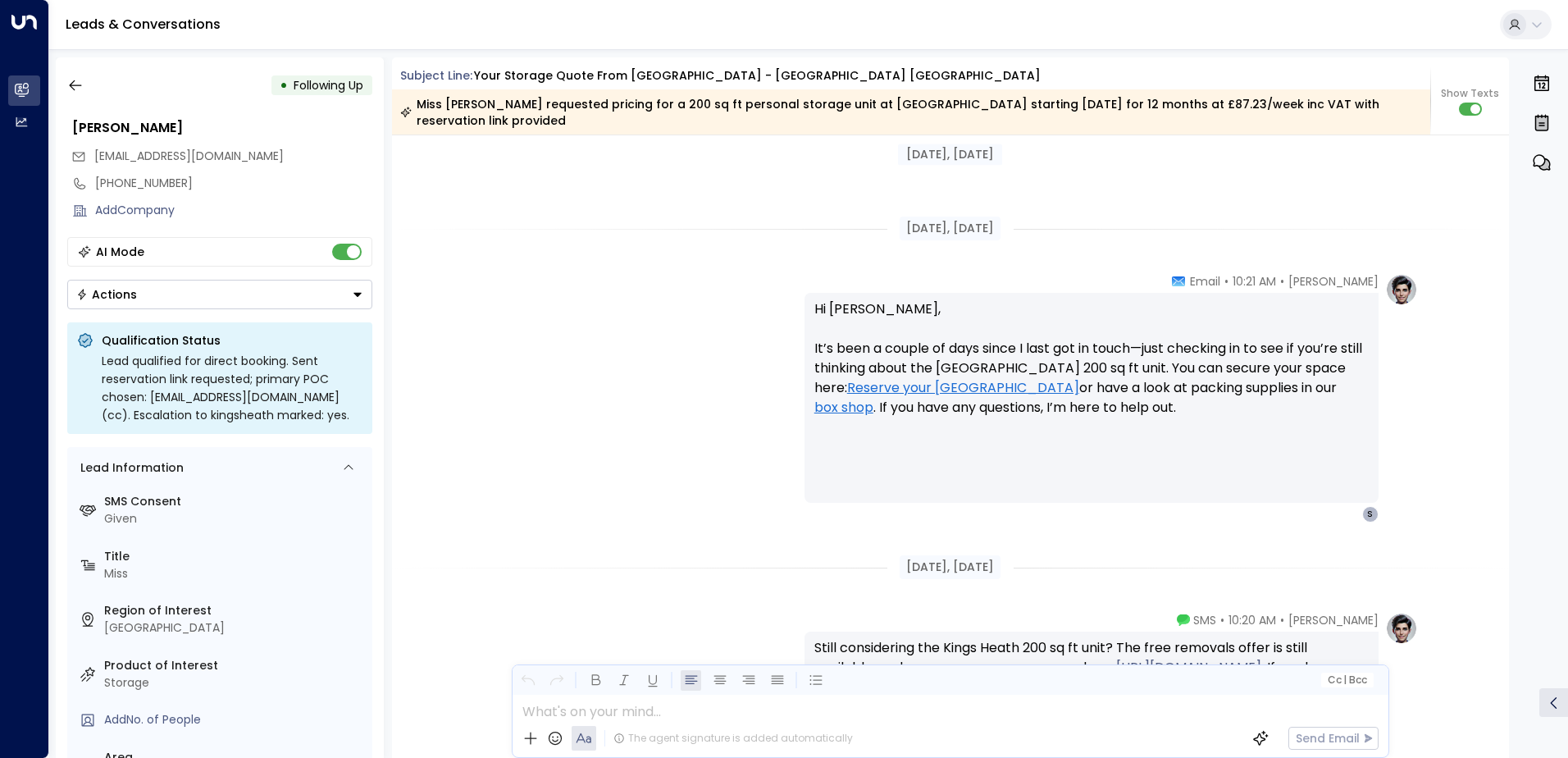
scroll to position [2037, 0]
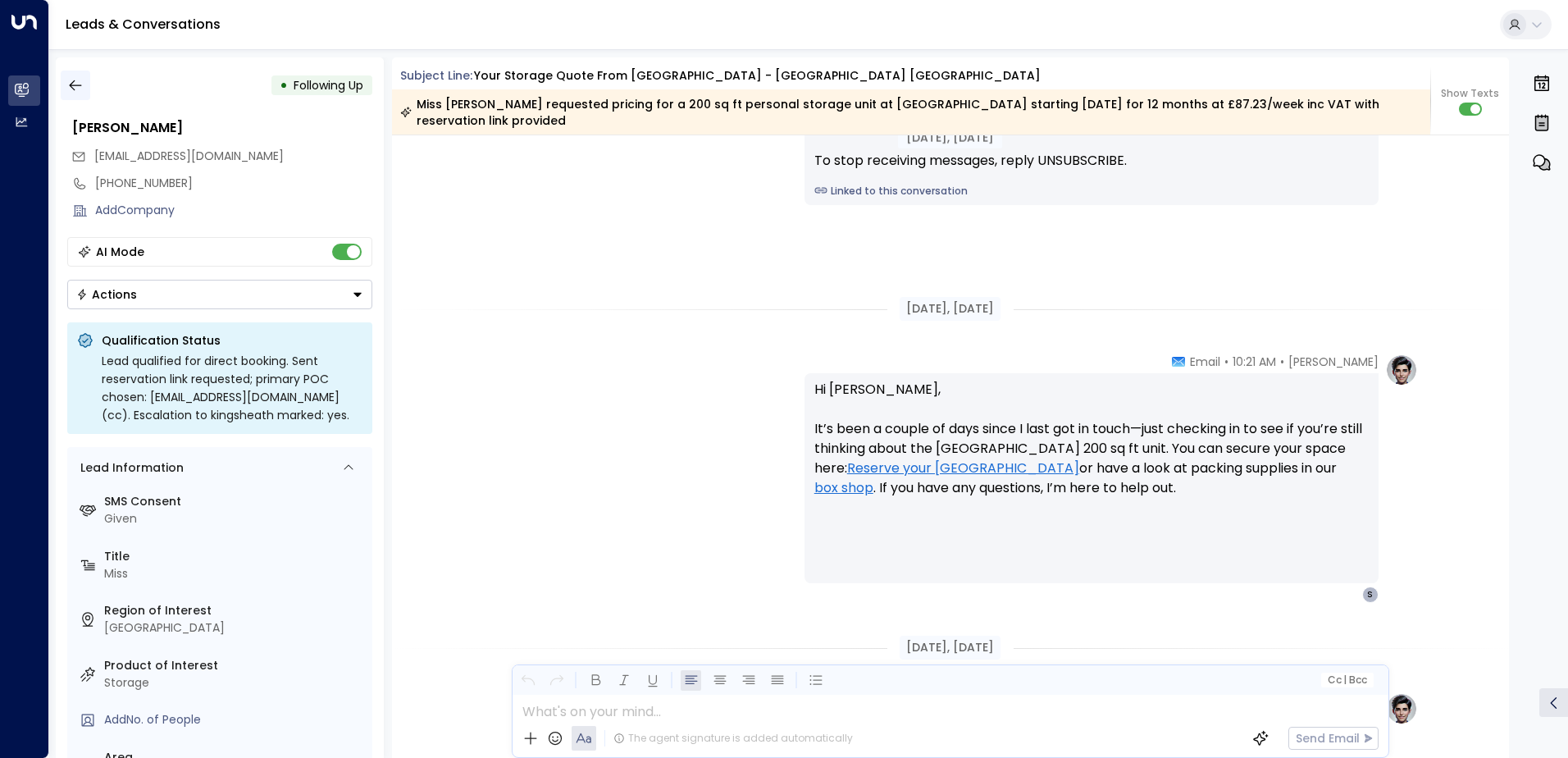
click at [74, 88] on icon "button" at bounding box center [75, 85] width 16 height 16
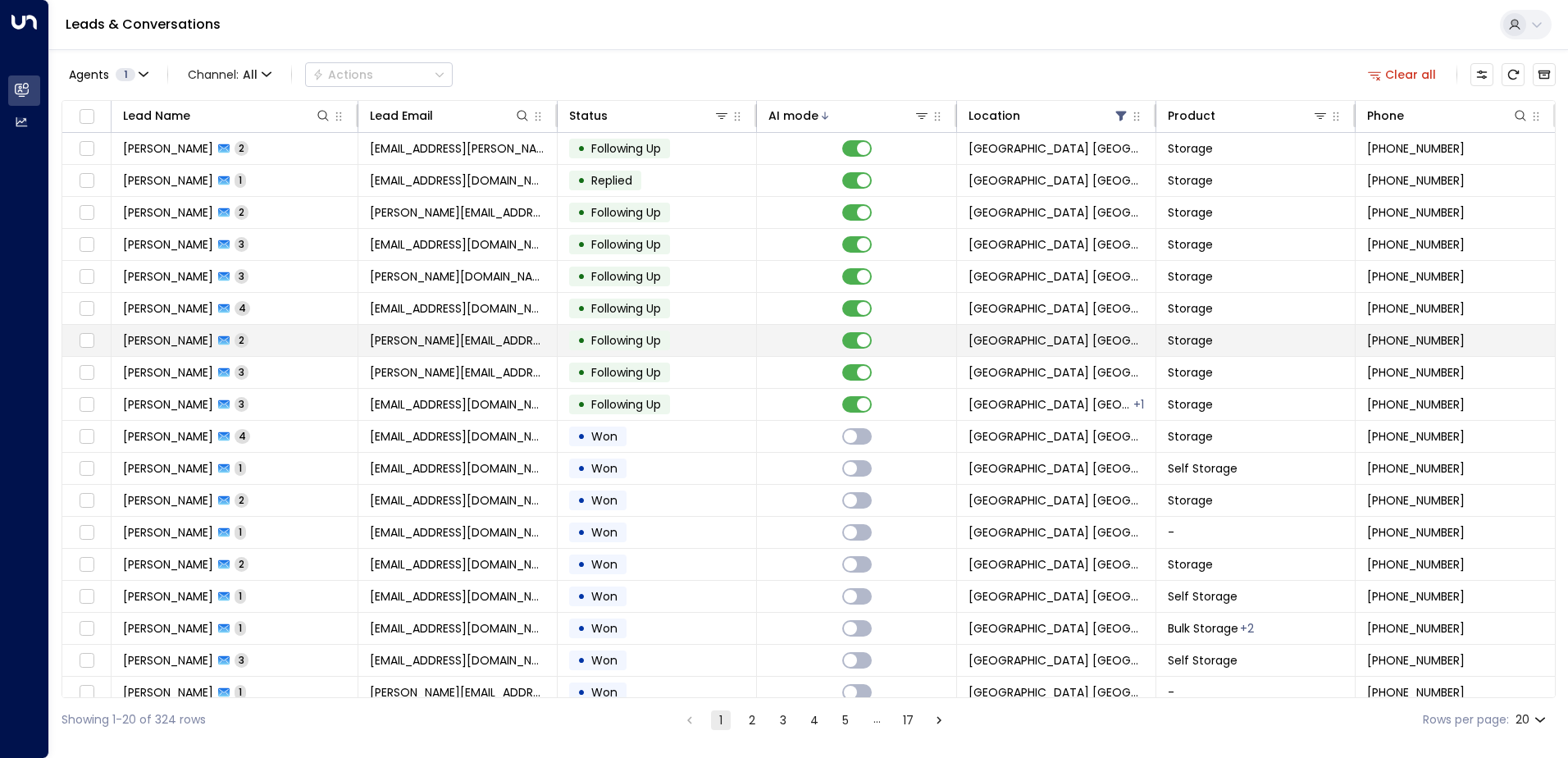
click at [394, 342] on span "jackie@cbwdesign.co.uk" at bounding box center [457, 340] width 175 height 16
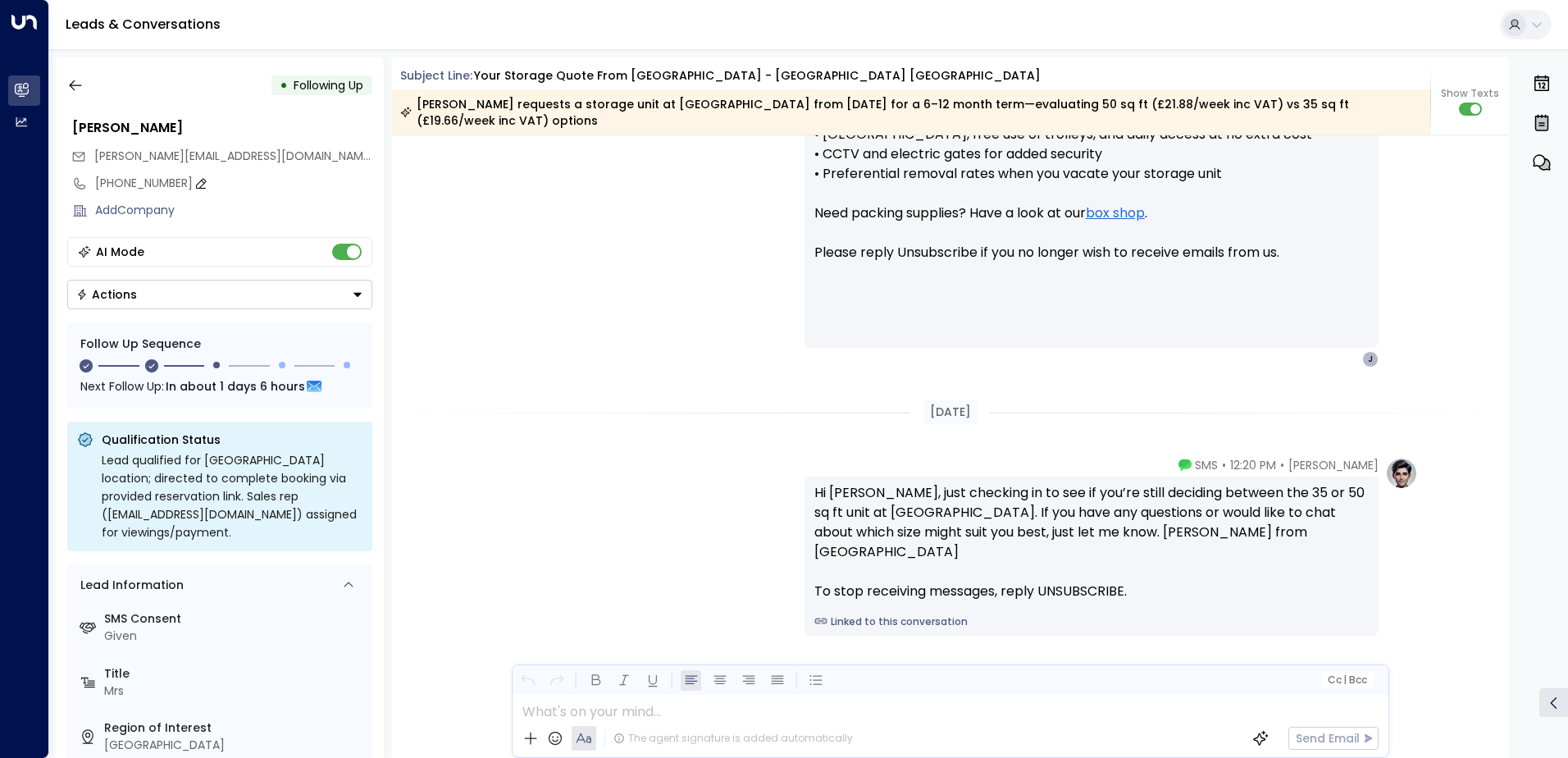
scroll to position [792, 0]
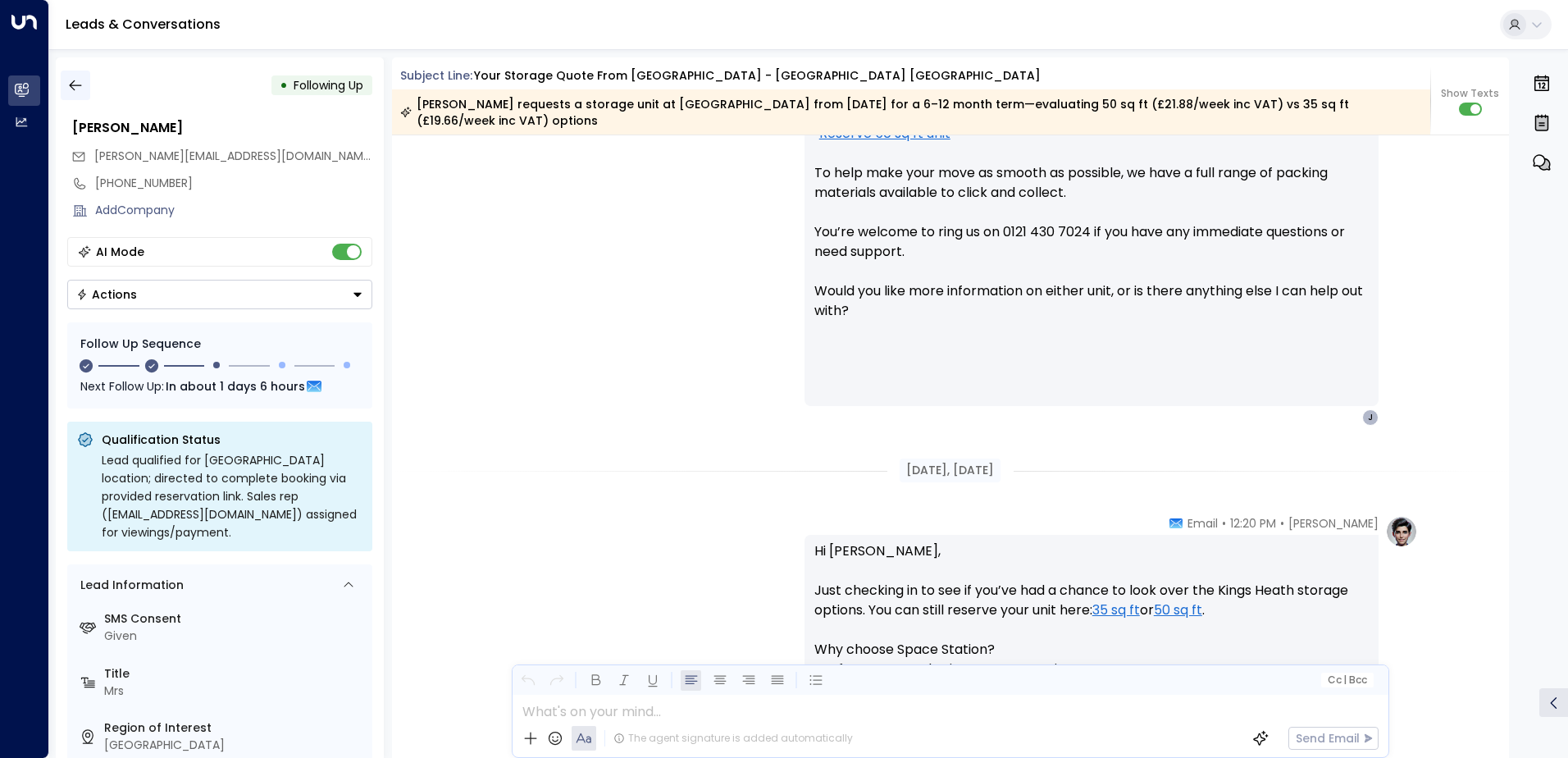
click at [76, 89] on icon "button" at bounding box center [75, 85] width 16 height 16
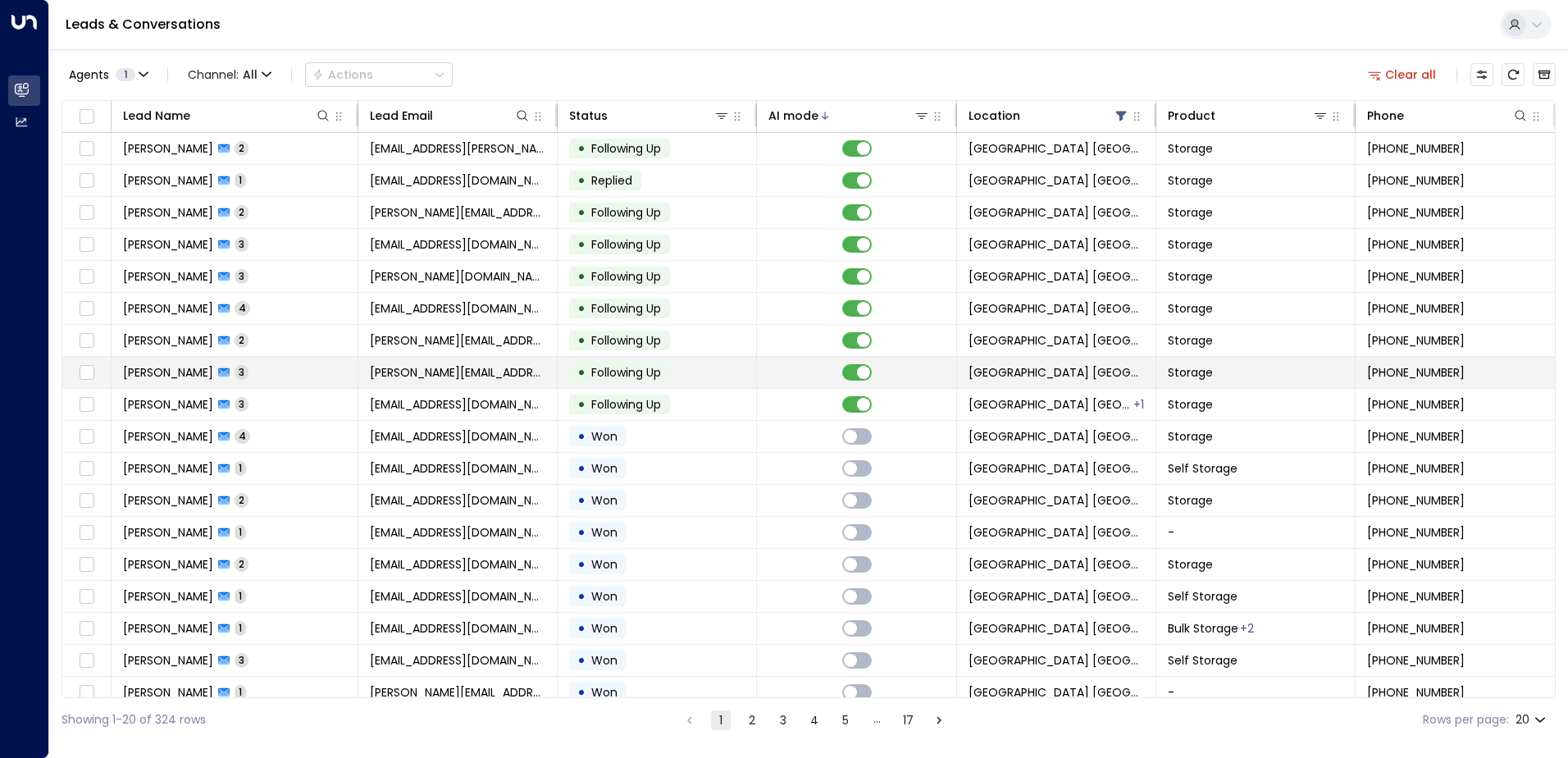
click at [446, 382] on td "julie.a.brown@sky.com" at bounding box center [458, 372] width 199 height 32
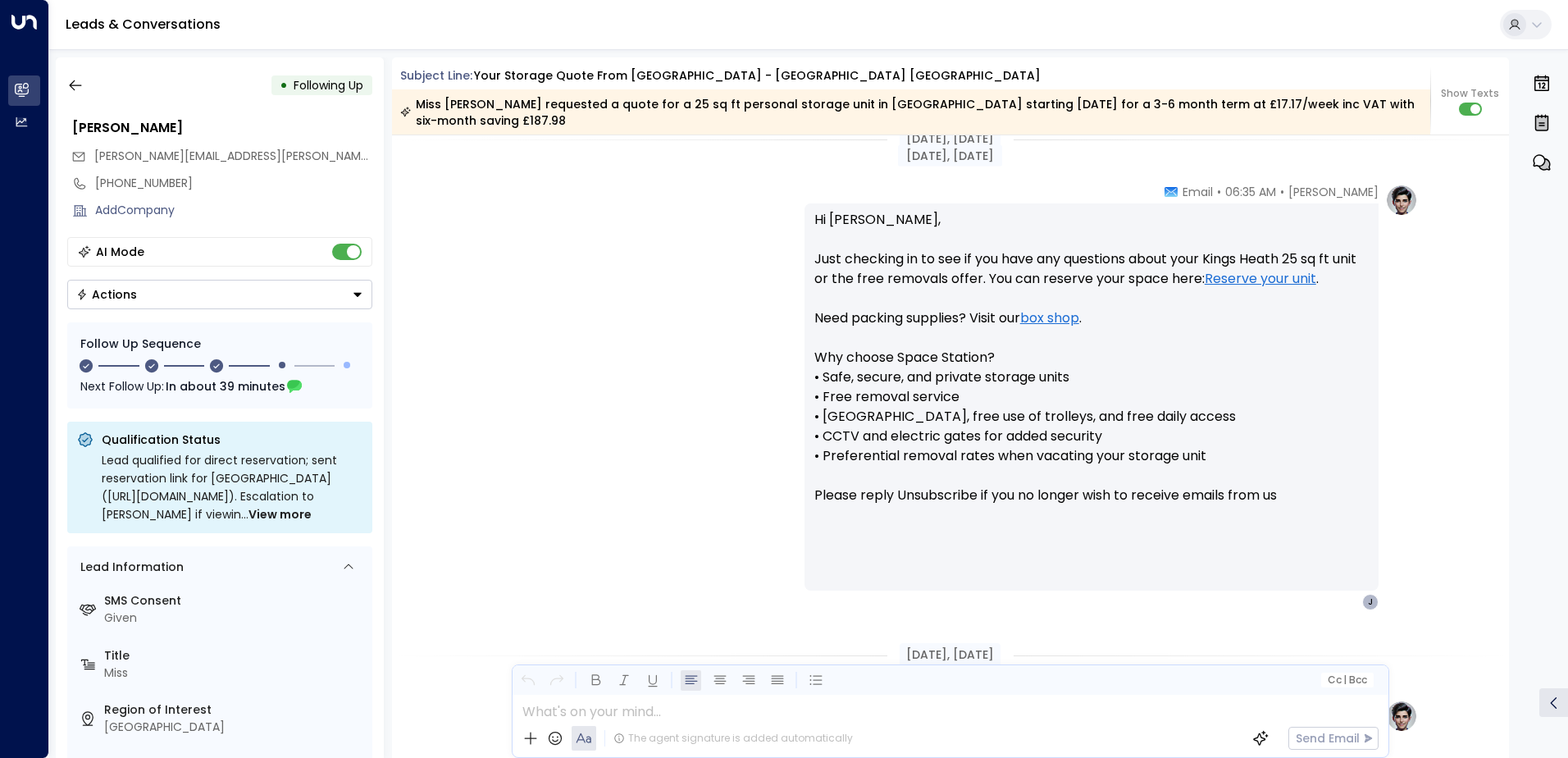
scroll to position [1368, 0]
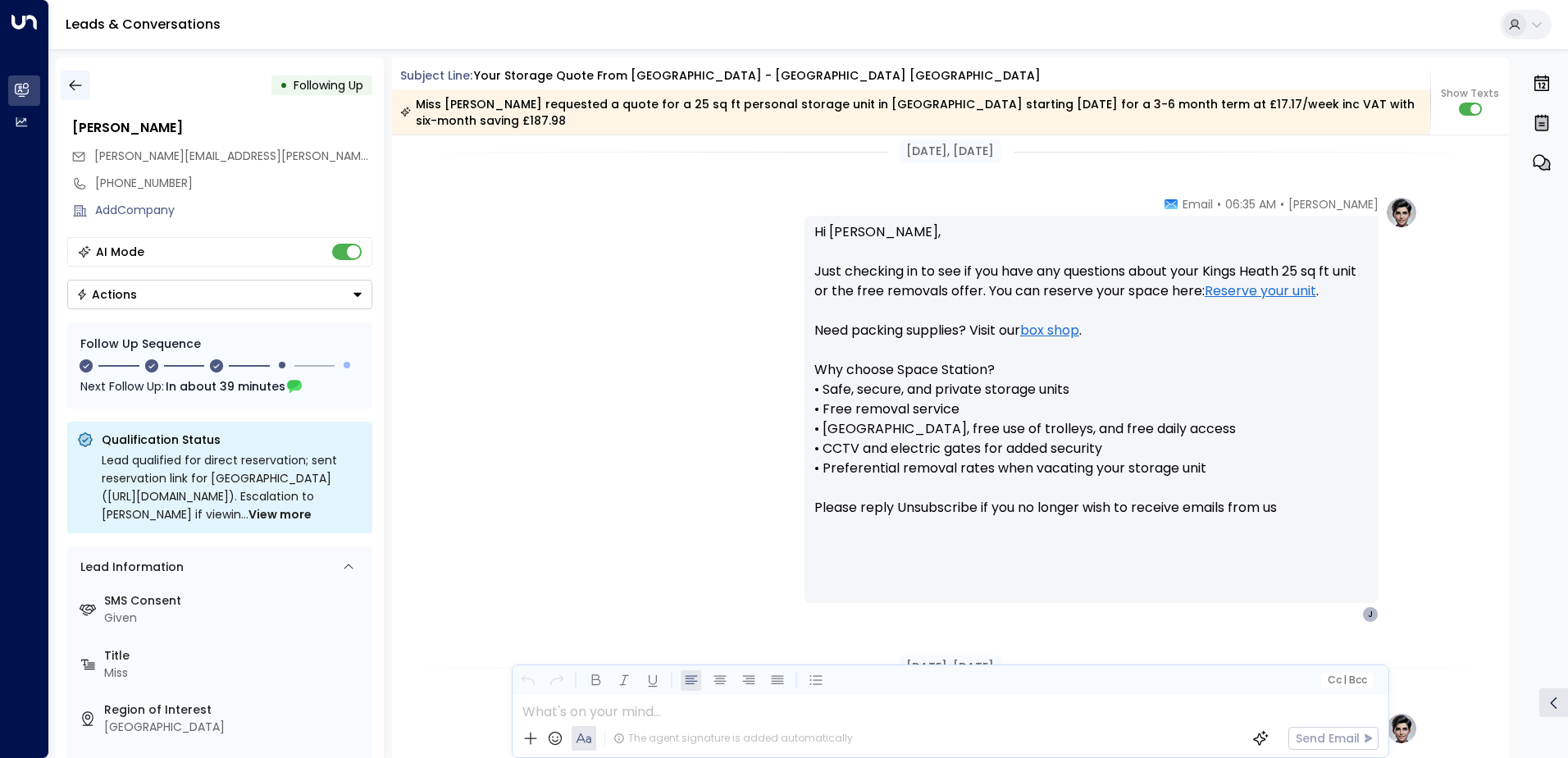
click at [84, 88] on button "button" at bounding box center [75, 85] width 30 height 30
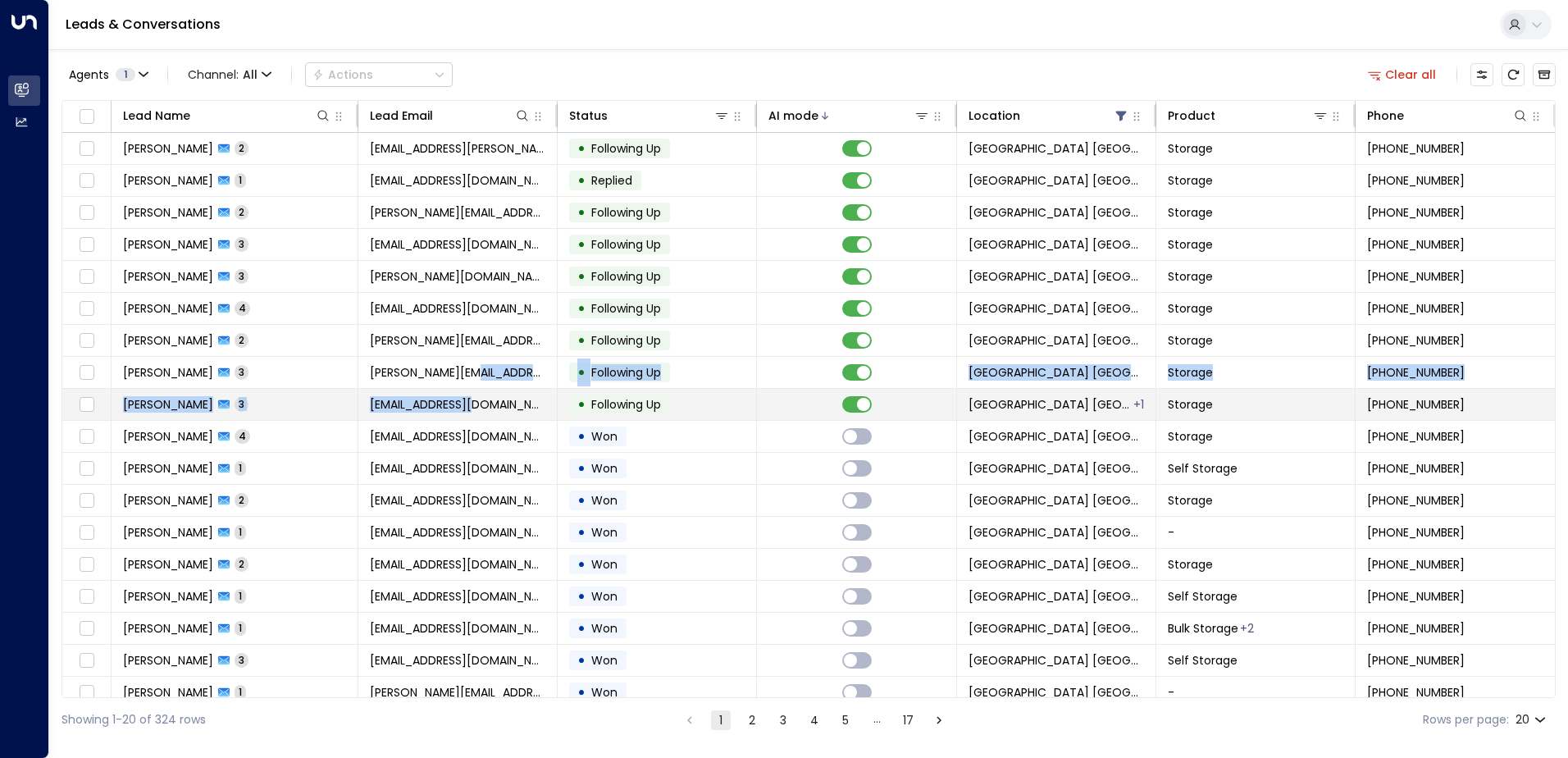
drag, startPoint x: 462, startPoint y: 371, endPoint x: 470, endPoint y: 400, distance: 30.1
click at [470, 400] on tbody "Madiha Samsuddin 2 madiha.samsuddin@gmail.com • Following Up Space Station King…" at bounding box center [808, 452] width 1492 height 640
click at [470, 400] on span "ajenksyt@gmail.com" at bounding box center [457, 404] width 175 height 16
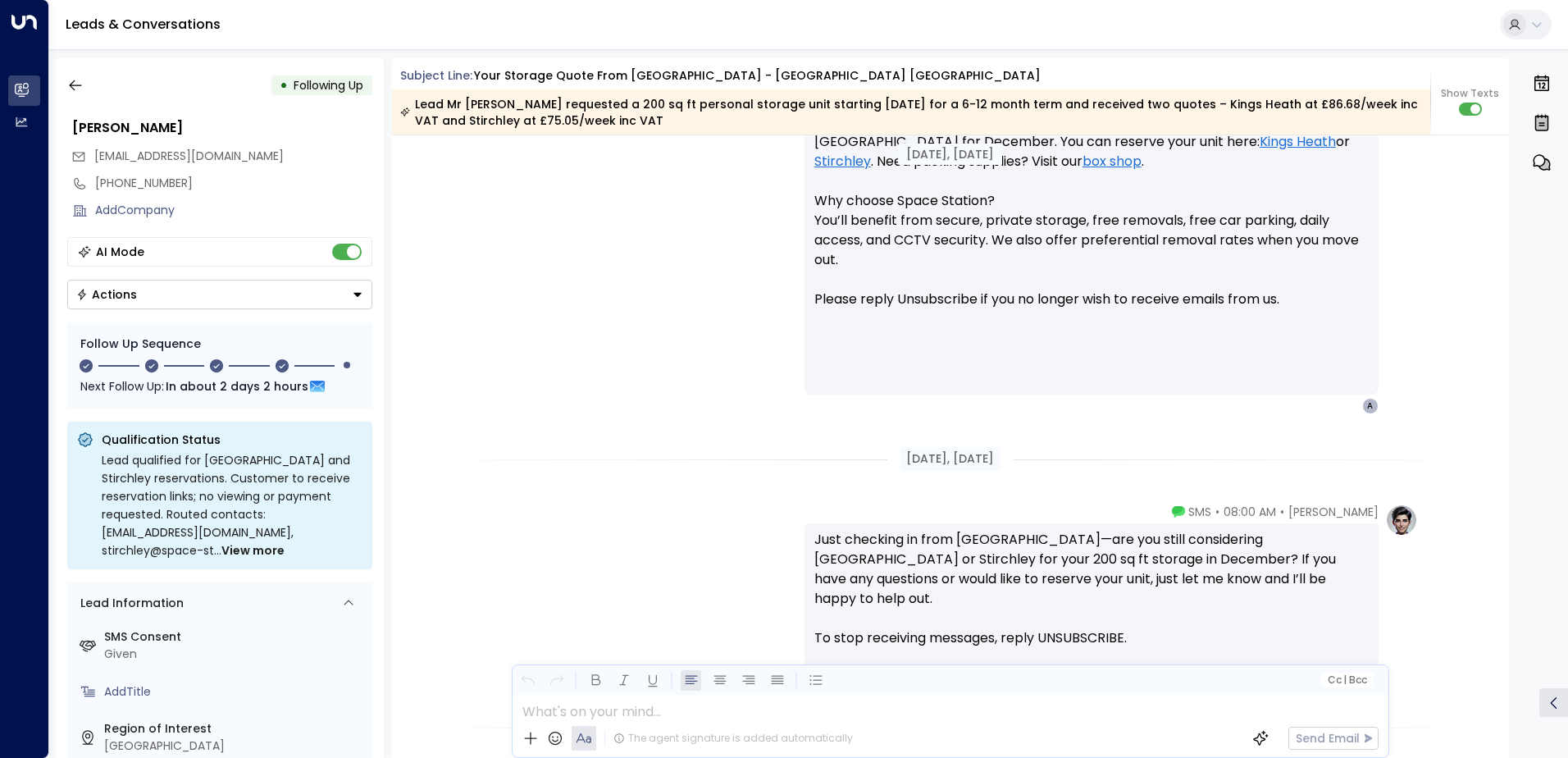
scroll to position [1189, 0]
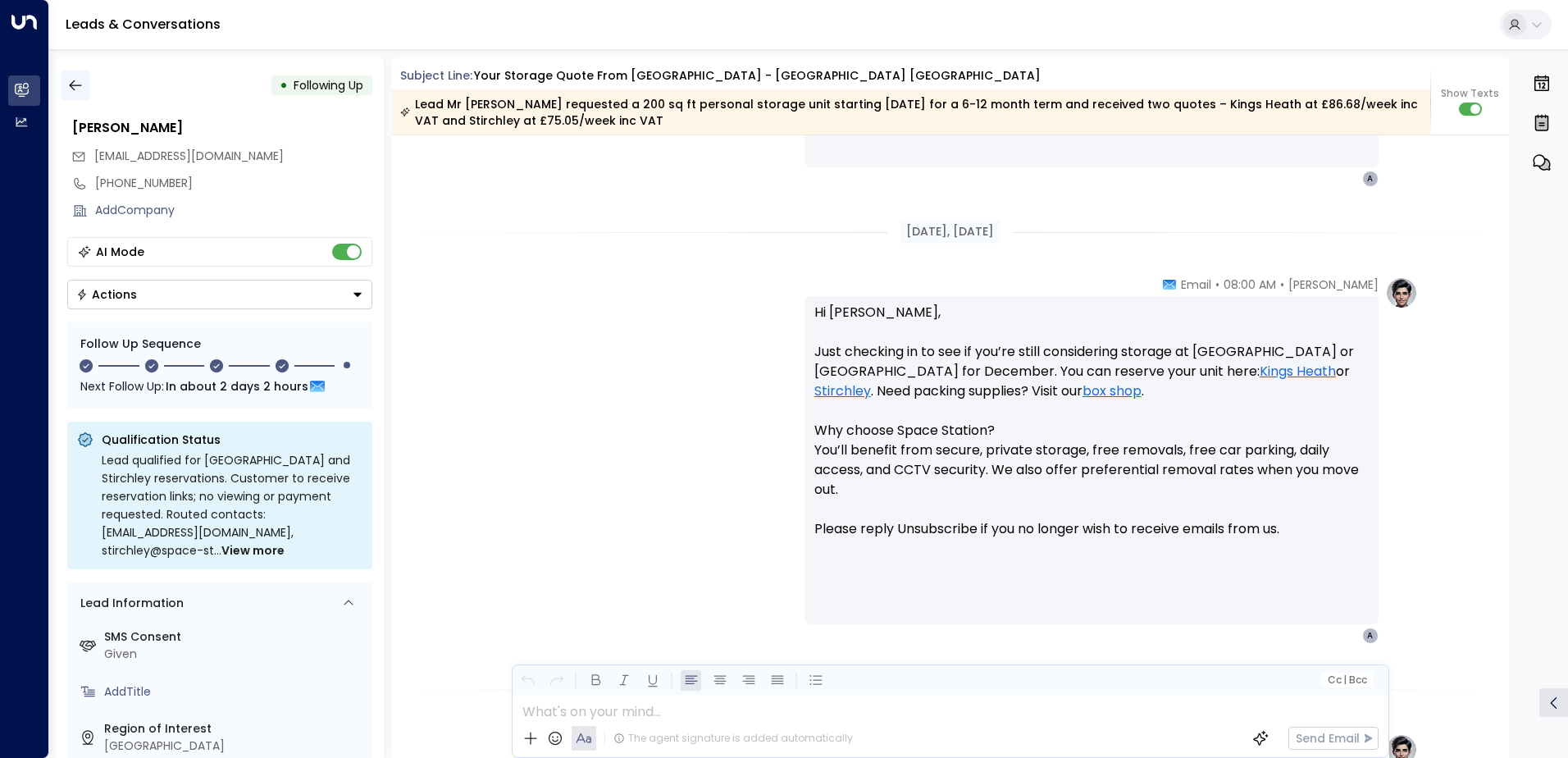
click at [75, 82] on icon "button" at bounding box center [75, 85] width 16 height 16
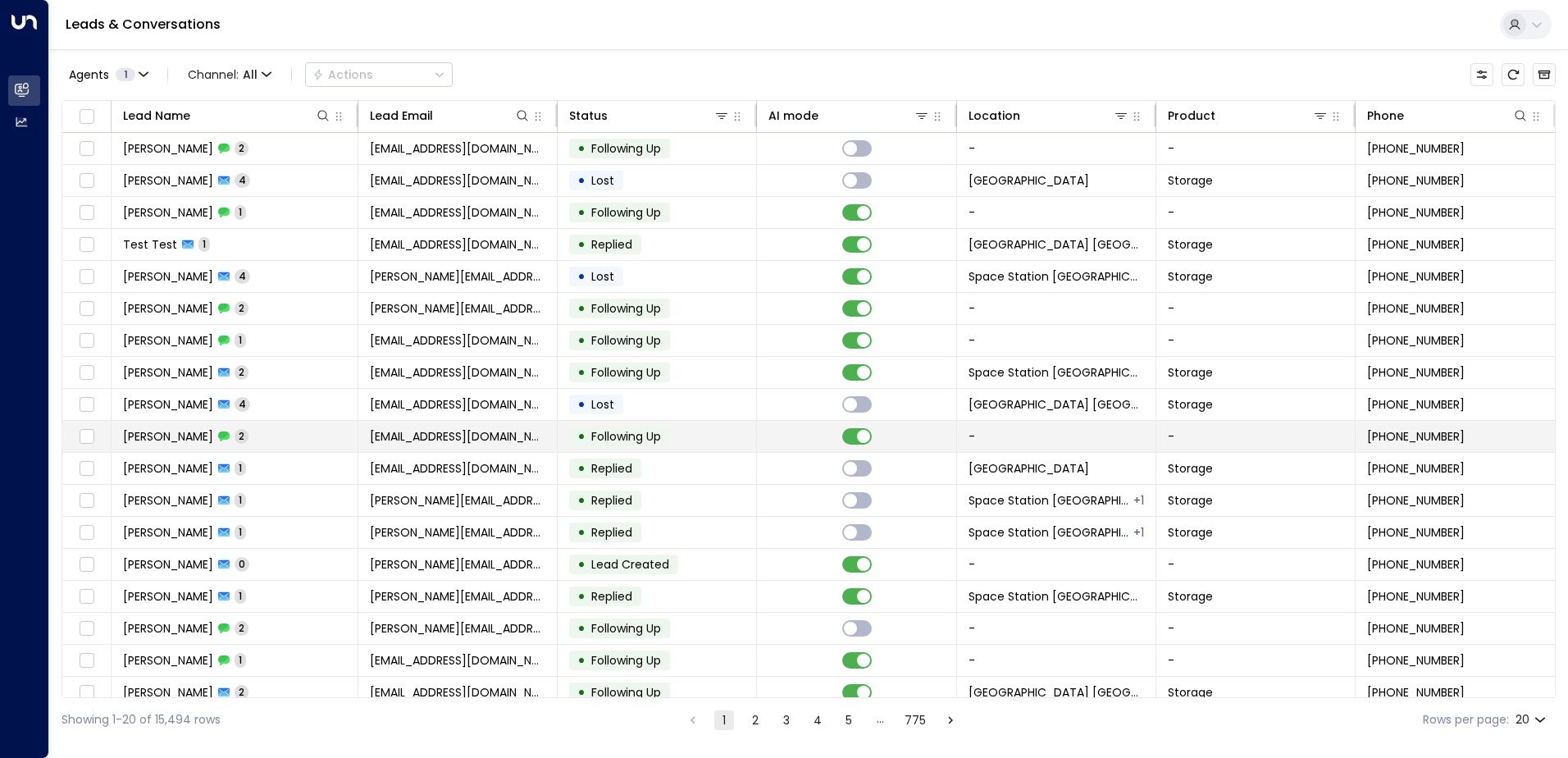
click at [1114, 446] on td "-" at bounding box center [1056, 436] width 199 height 32
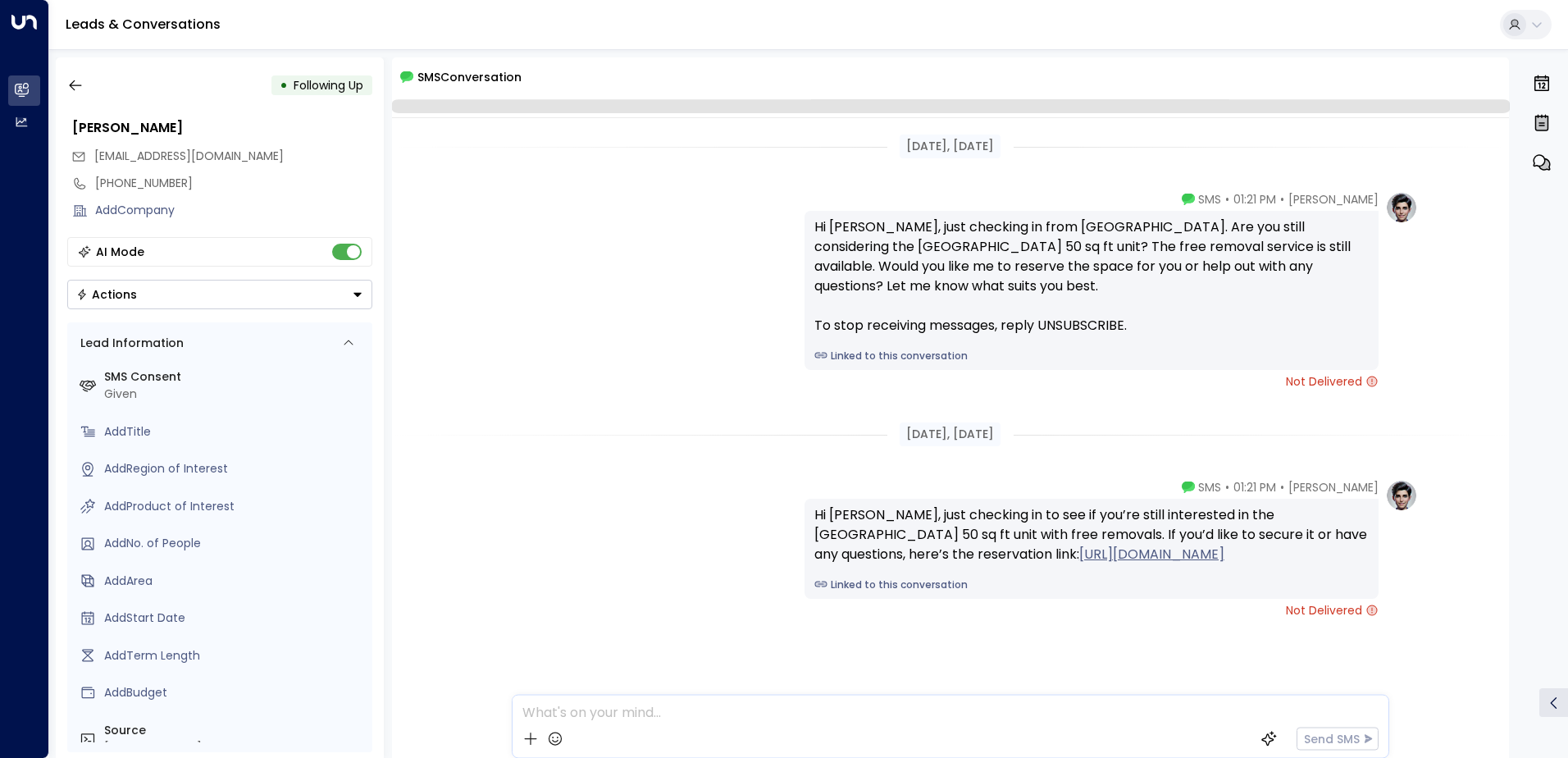
scroll to position [64, 0]
